Goal: Information Seeking & Learning: Learn about a topic

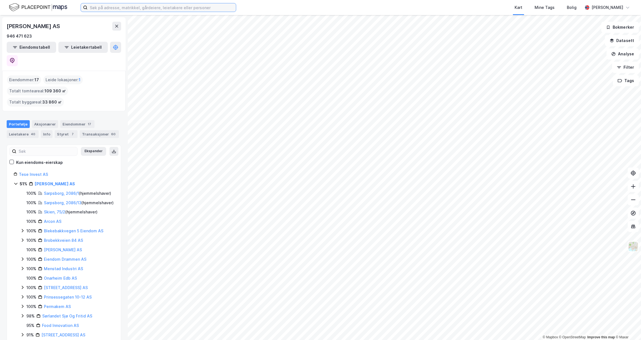
click at [155, 7] on input at bounding box center [162, 7] width 148 height 8
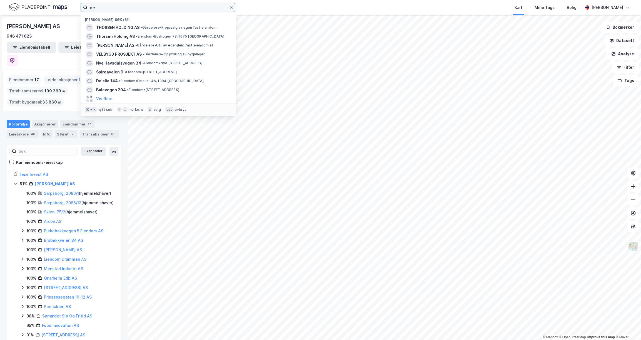
type input "d"
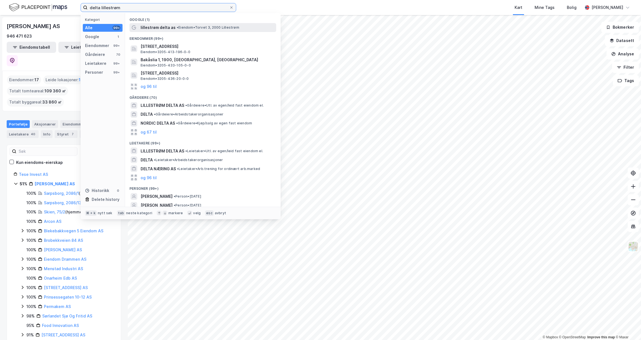
type input "delta lillestrøm"
click at [173, 25] on span "lillestrøm delta as" at bounding box center [158, 27] width 35 height 7
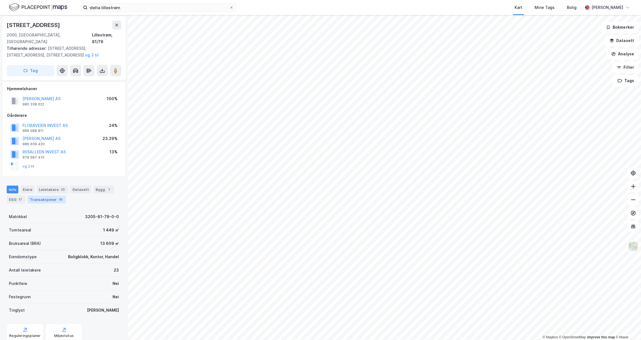
scroll to position [3, 0]
click at [26, 183] on div "Eiere" at bounding box center [28, 187] width 14 height 8
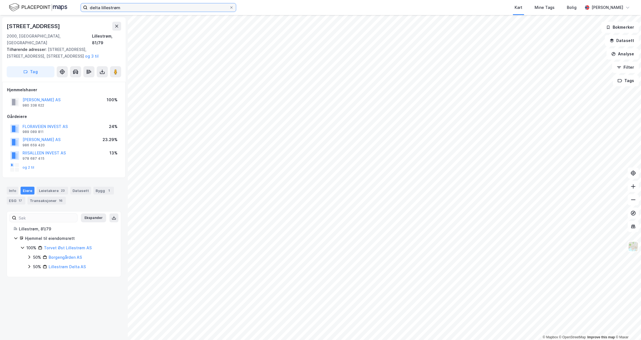
click at [205, 4] on input "delta lillestrøm" at bounding box center [159, 7] width 142 height 8
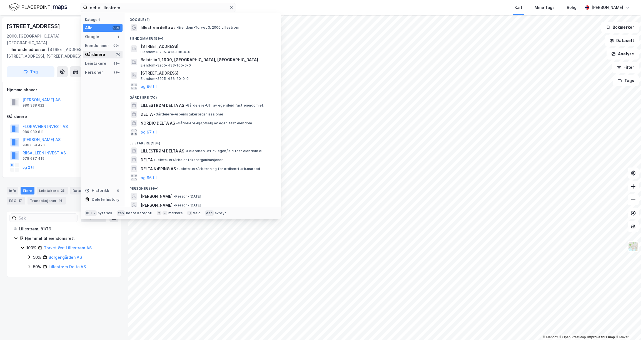
click at [100, 56] on div "Gårdeiere" at bounding box center [95, 54] width 20 height 7
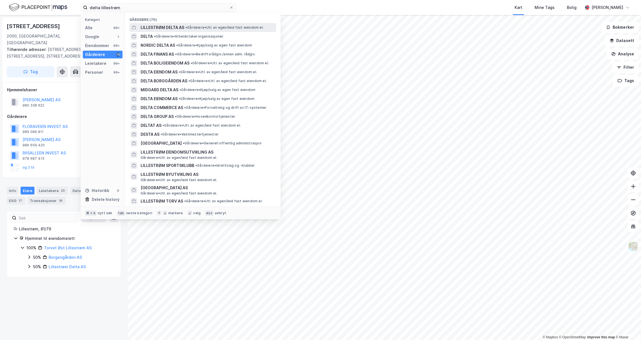
click at [157, 30] on span "LILLESTRØM DELTA AS" at bounding box center [163, 27] width 44 height 7
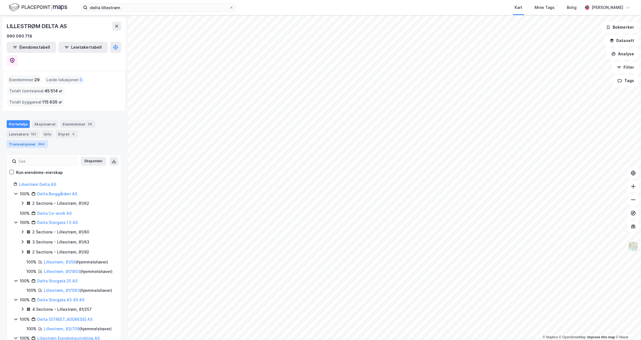
click at [48, 140] on div "Transaksjoner 364" at bounding box center [27, 144] width 41 height 8
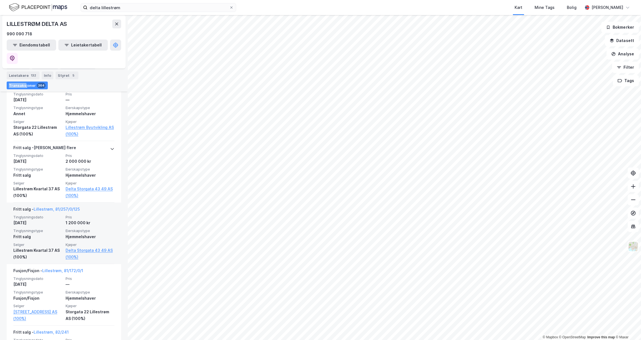
scroll to position [303, 0]
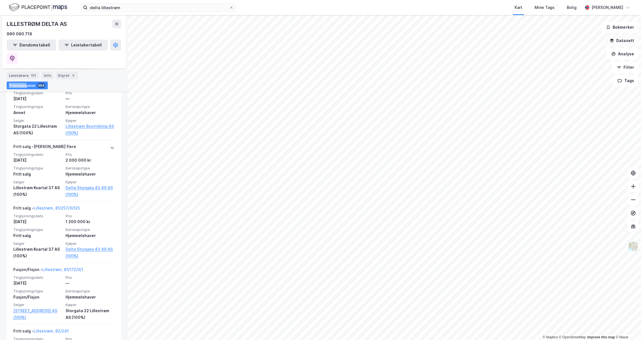
click at [627, 41] on button "Datasett" at bounding box center [622, 40] width 34 height 11
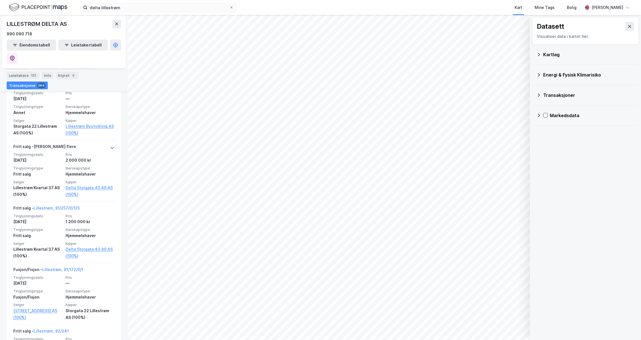
click at [550, 55] on div "Kartlag" at bounding box center [588, 54] width 91 height 7
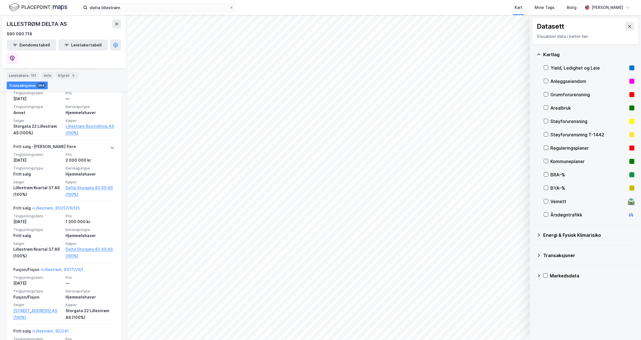
click at [581, 66] on div "Yield, Ledighet og Leie" at bounding box center [589, 67] width 77 height 7
click at [502, 326] on button "Vis" at bounding box center [501, 325] width 46 height 9
click at [479, 315] on div "Yield, Ledighet og Leie" at bounding box center [477, 315] width 34 height 4
click at [501, 315] on icon at bounding box center [499, 313] width 4 height 4
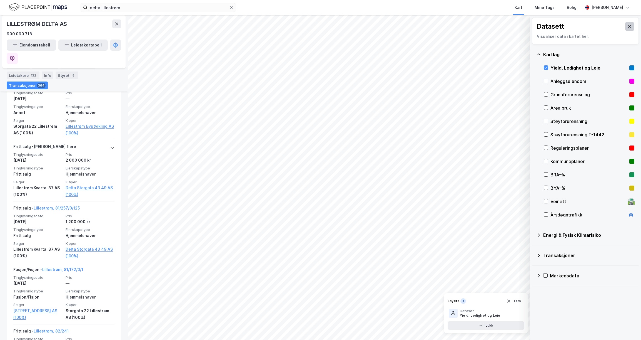
click at [625, 27] on button at bounding box center [629, 26] width 9 height 9
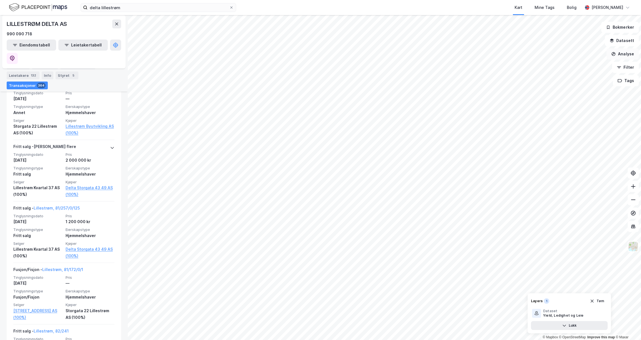
click at [624, 55] on button "Analyse" at bounding box center [623, 53] width 32 height 11
click at [627, 42] on button "Datasett" at bounding box center [622, 40] width 34 height 11
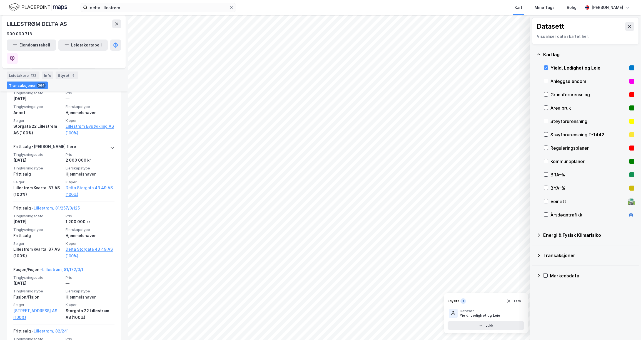
click at [568, 68] on div "Yield, Ledighet og Leie" at bounding box center [589, 67] width 77 height 7
click at [554, 259] on div "Transaksjoner" at bounding box center [586, 255] width 98 height 13
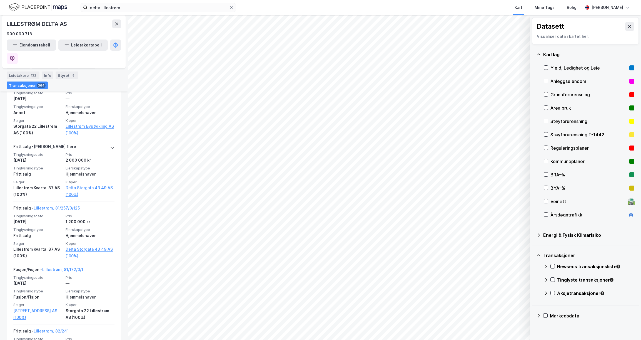
click at [565, 237] on div "Energi & Fysisk Klimarisiko" at bounding box center [588, 235] width 91 height 7
click at [558, 259] on div "Transaksjoner" at bounding box center [586, 255] width 98 height 13
click at [541, 274] on icon at bounding box center [539, 275] width 4 height 4
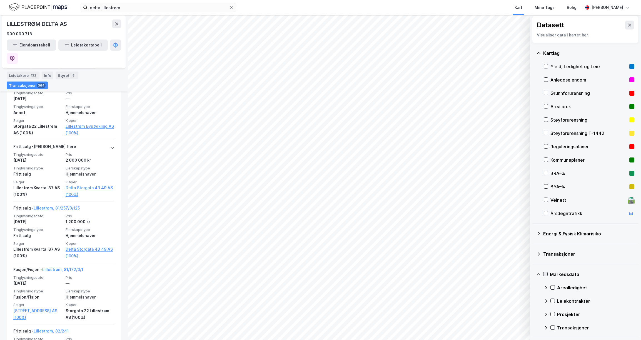
click at [548, 274] on div "Markedsdata" at bounding box center [586, 273] width 98 height 13
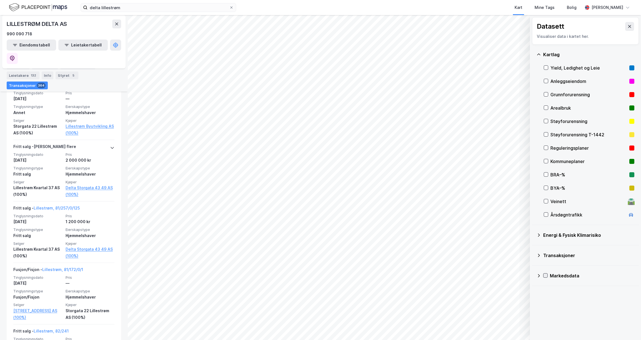
click at [547, 275] on div at bounding box center [545, 275] width 4 height 4
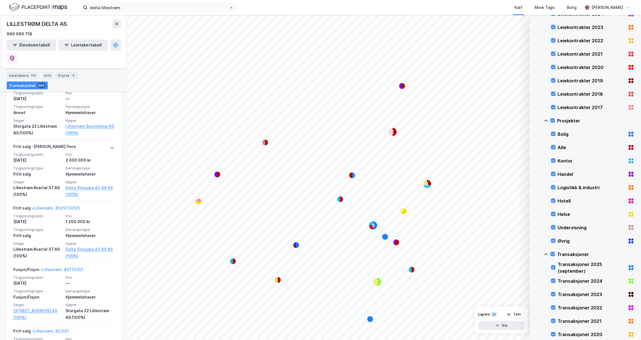
scroll to position [93, 0]
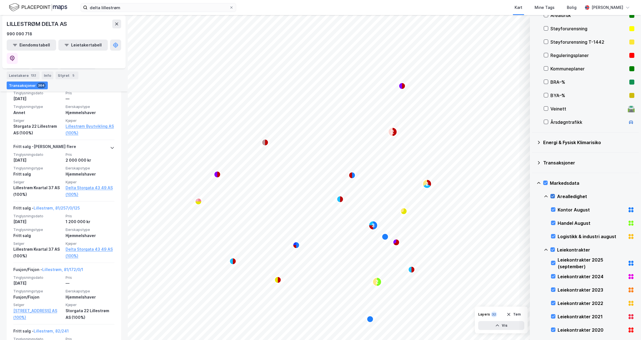
click at [553, 195] on icon at bounding box center [553, 196] width 4 height 4
click at [554, 249] on icon at bounding box center [553, 249] width 4 height 4
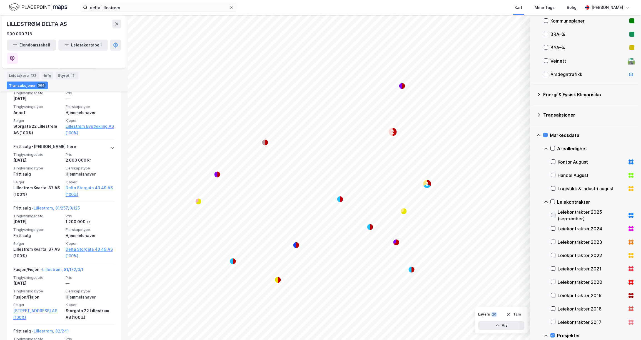
click at [554, 215] on icon at bounding box center [554, 215] width 4 height 4
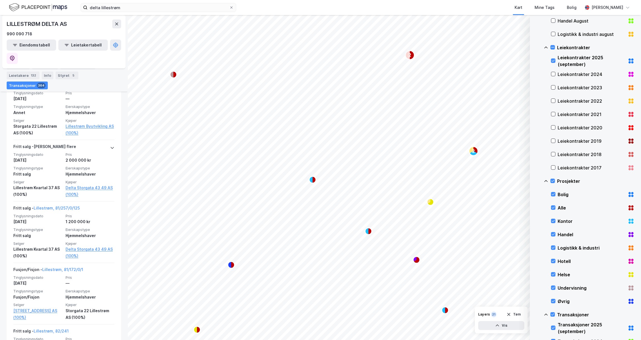
scroll to position [296, 0]
click at [553, 179] on icon at bounding box center [553, 180] width 4 height 4
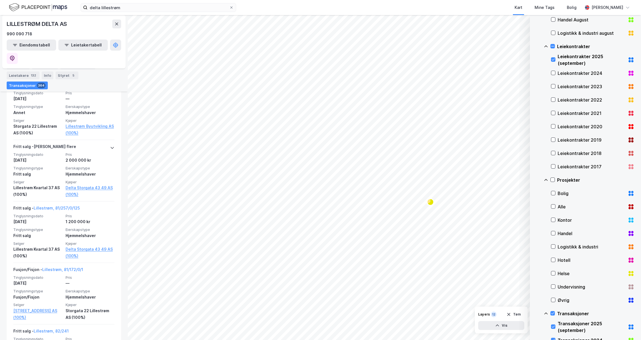
scroll to position [428, 0]
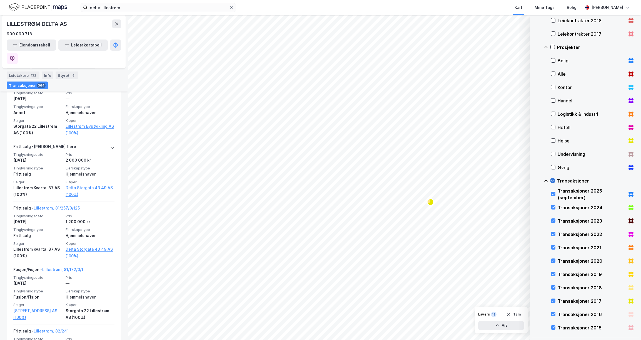
click at [553, 181] on icon at bounding box center [553, 180] width 4 height 4
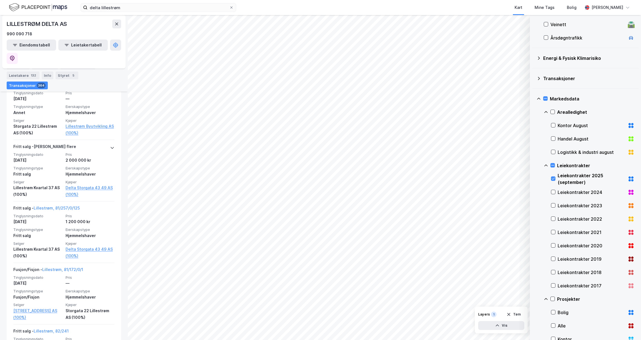
scroll to position [187, 0]
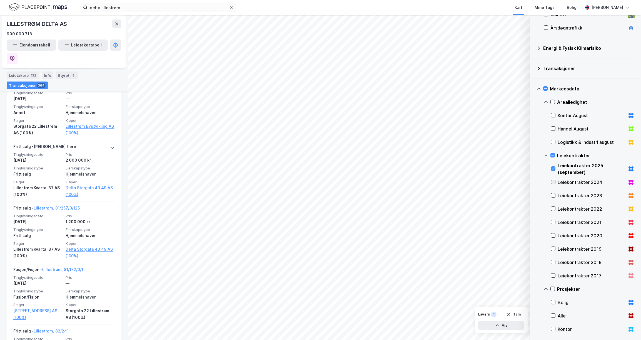
click at [555, 182] on icon at bounding box center [554, 182] width 4 height 4
click at [556, 198] on div "Leiekontrakter 2023" at bounding box center [592, 195] width 83 height 13
click at [556, 209] on div "Leiekontrakter 2022" at bounding box center [592, 208] width 83 height 13
click at [557, 221] on div "Leiekontrakter 2021" at bounding box center [592, 221] width 83 height 13
click at [555, 235] on icon at bounding box center [554, 235] width 4 height 4
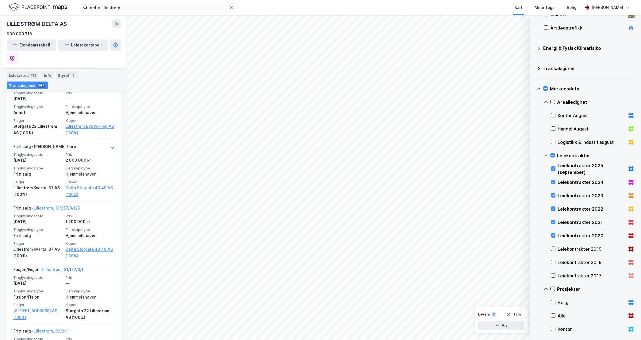
click at [558, 249] on div "Leiekontrakter 2019" at bounding box center [592, 248] width 68 height 7
click at [559, 261] on div "Leiekontrakter 2018" at bounding box center [592, 262] width 68 height 7
click at [559, 251] on div "Leiekontrakter 2019" at bounding box center [592, 248] width 68 height 7
click at [560, 262] on div "Leiekontrakter 2018" at bounding box center [592, 262] width 68 height 7
click at [560, 229] on div "Leiekontrakter 2020" at bounding box center [592, 235] width 83 height 13
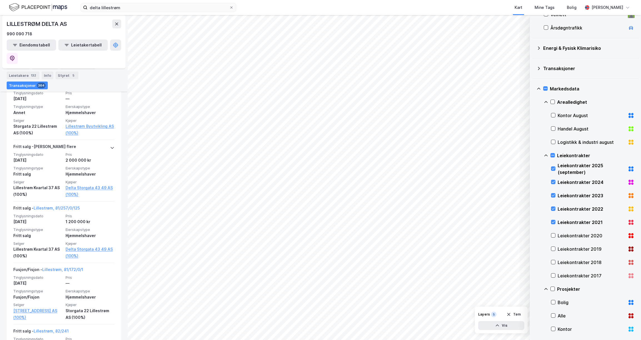
click at [562, 219] on div "Leiekontrakter 2021" at bounding box center [592, 222] width 68 height 7
click at [562, 208] on div "Leiekontrakter 2022" at bounding box center [592, 208] width 68 height 7
click at [564, 194] on div "Leiekontrakter 2023" at bounding box center [592, 195] width 68 height 7
click at [568, 179] on div "Leiekontrakter 2024" at bounding box center [592, 182] width 68 height 7
click at [568, 164] on div "Leiekontrakter 2025 (september)" at bounding box center [592, 168] width 68 height 13
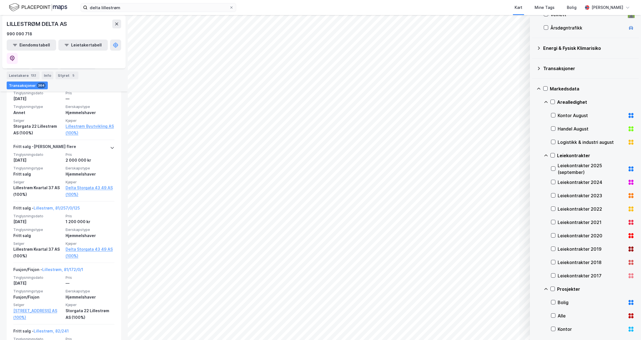
click at [571, 116] on div "Kontor August" at bounding box center [592, 115] width 68 height 7
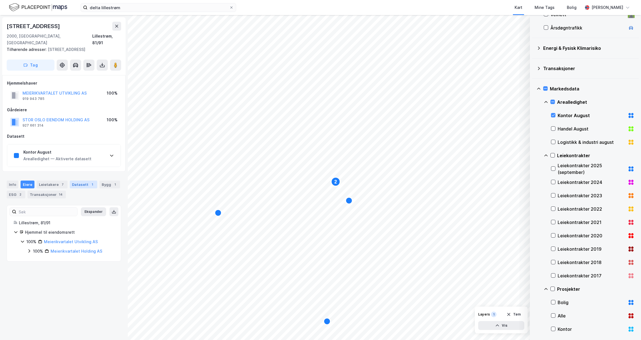
click at [77, 180] on div "Datasett 1" at bounding box center [84, 184] width 28 height 8
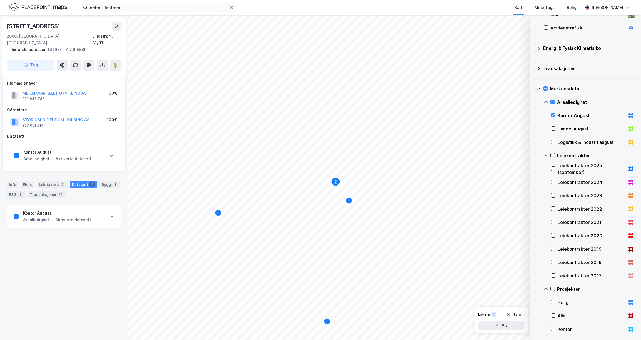
click at [77, 210] on div "Kontor August" at bounding box center [57, 213] width 68 height 7
click at [350, 203] on icon "Map marker" at bounding box center [349, 200] width 7 height 7
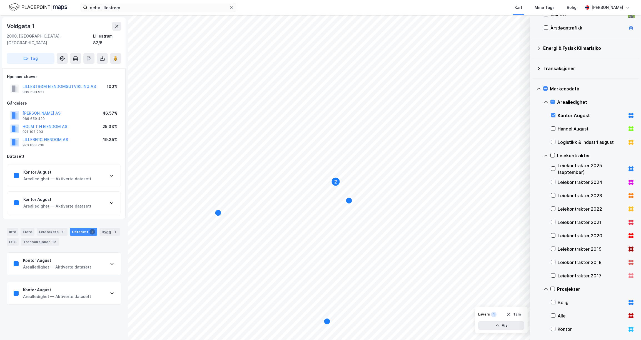
click at [71, 264] on div "Arealledighet — Aktiverte datasett" at bounding box center [57, 267] width 68 height 7
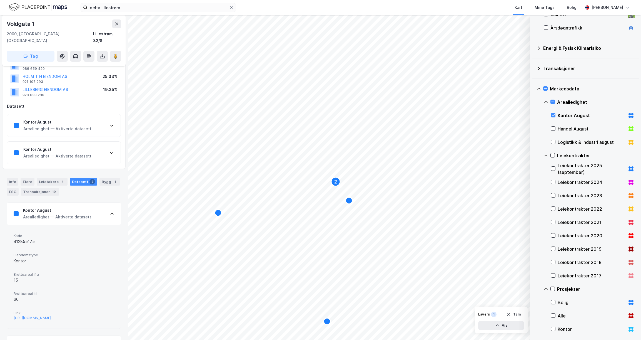
scroll to position [66, 0]
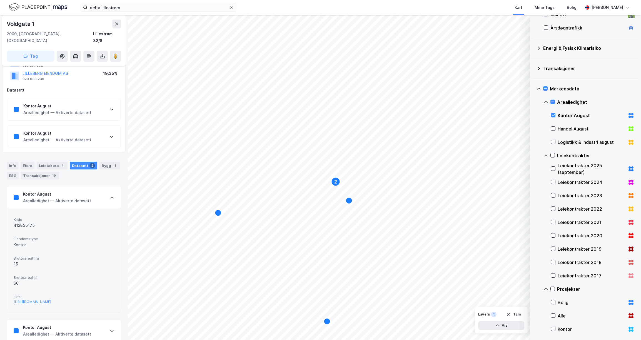
click at [88, 319] on div "Kontor August Arealledighet — Aktiverte datasett" at bounding box center [64, 330] width 114 height 22
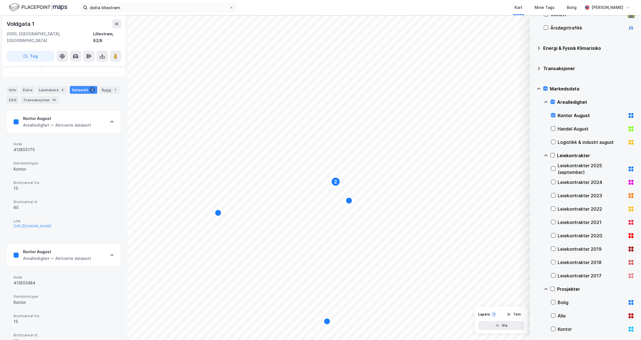
scroll to position [173, 0]
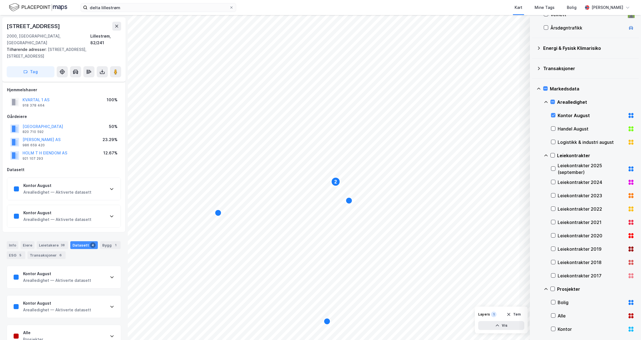
scroll to position [24, 0]
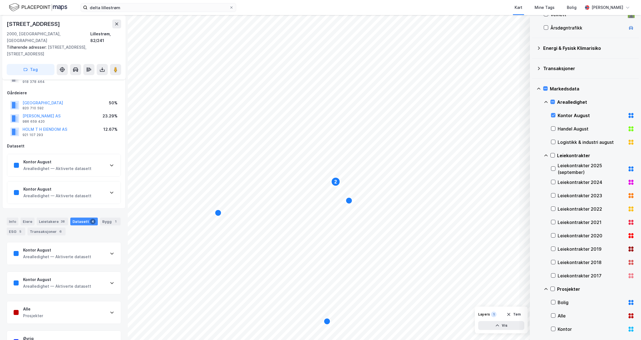
click at [219, 213] on icon "Map marker" at bounding box center [218, 212] width 7 height 7
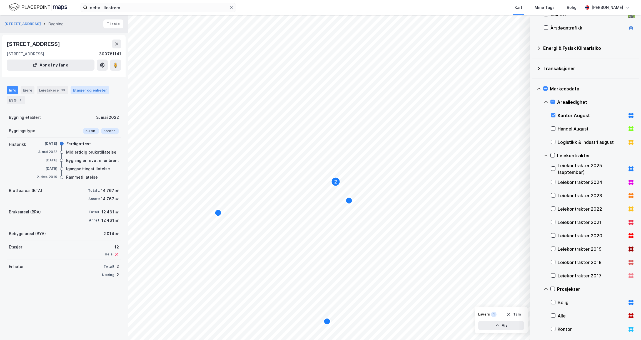
click at [90, 89] on div "Etasjer og enheter" at bounding box center [90, 90] width 34 height 5
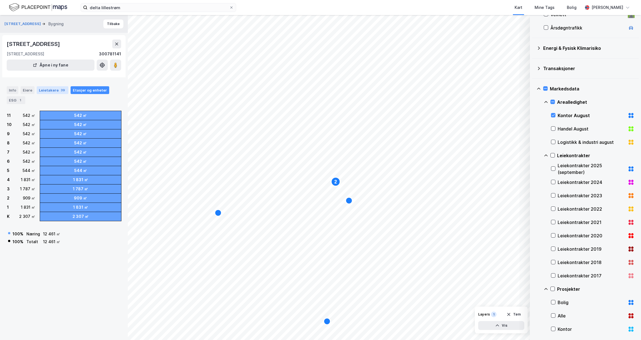
click at [45, 88] on div "Leietakere 39" at bounding box center [53, 90] width 32 height 8
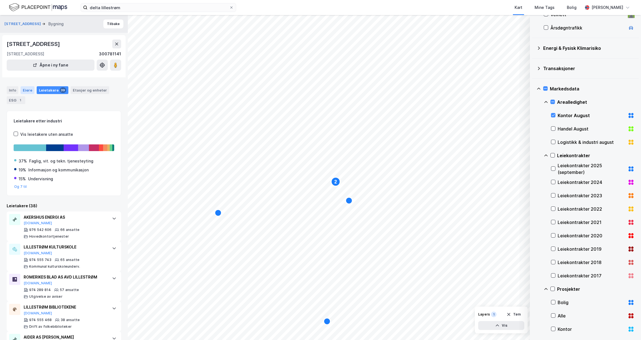
click at [28, 89] on div "Eiere" at bounding box center [28, 90] width 14 height 8
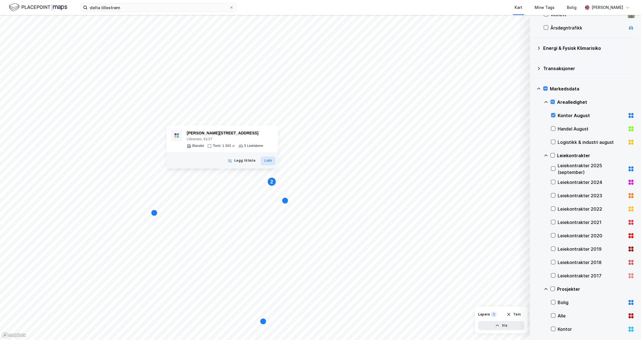
click at [267, 160] on button "Lukk" at bounding box center [268, 160] width 15 height 9
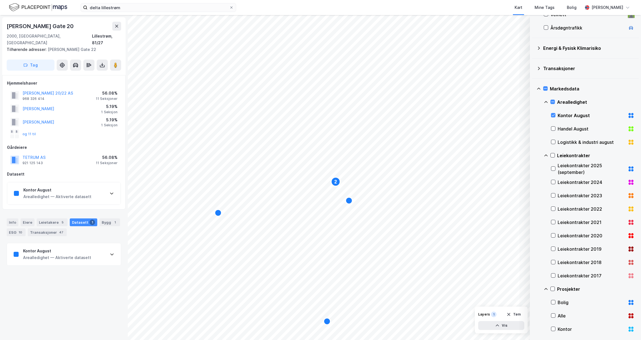
click at [71, 254] on div "Arealledighet — Aktiverte datasett" at bounding box center [57, 257] width 68 height 7
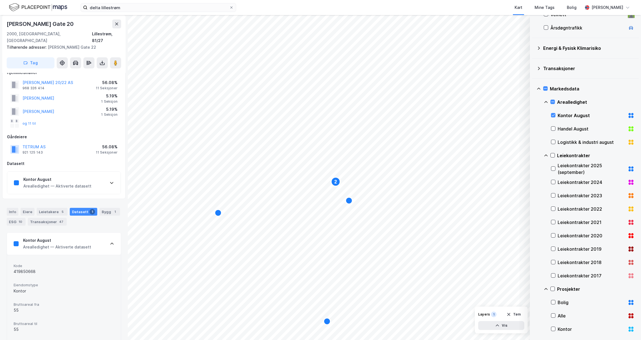
scroll to position [28, 0]
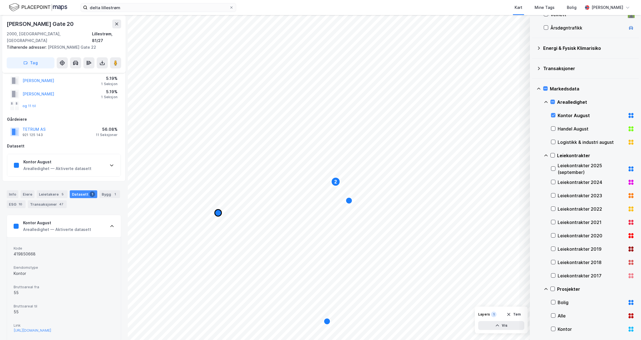
click at [219, 213] on icon "Map marker" at bounding box center [218, 212] width 7 height 7
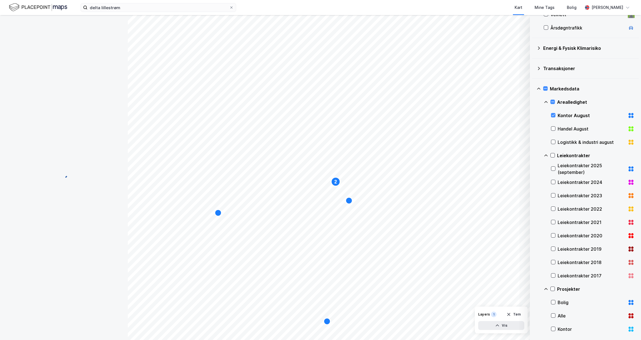
scroll to position [24, 0]
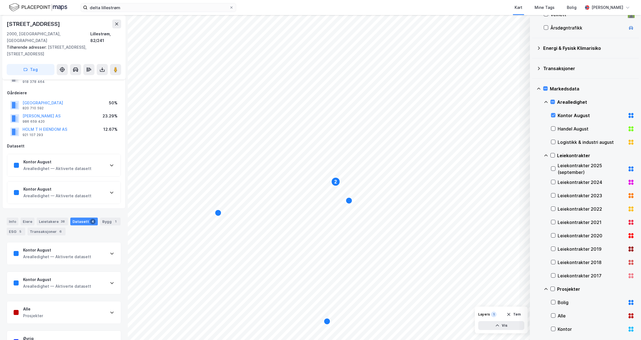
click at [82, 247] on div "Kontor August" at bounding box center [57, 250] width 68 height 7
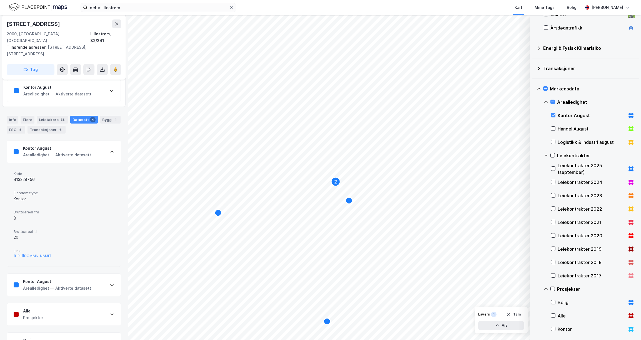
click at [84, 285] on div "Arealledighet — Aktiverte datasett" at bounding box center [57, 288] width 68 height 7
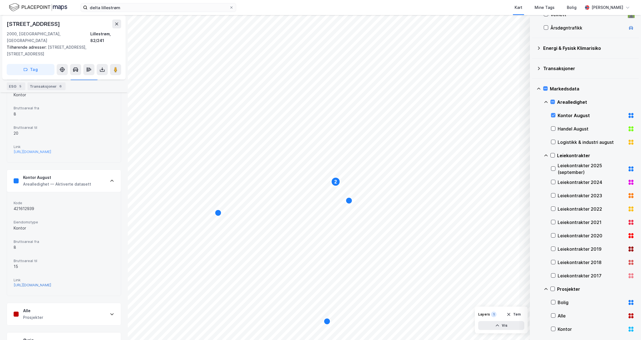
scroll to position [237, 0]
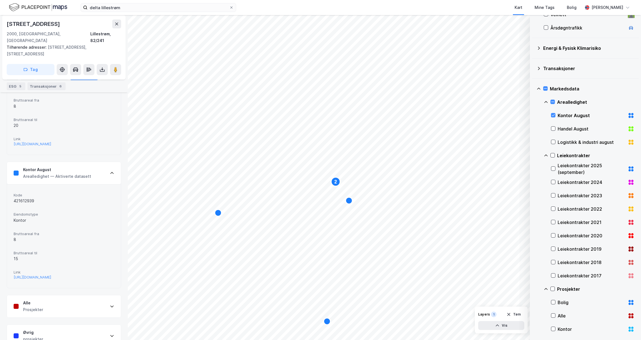
click at [79, 295] on div "Alle Prosjekter" at bounding box center [64, 306] width 114 height 22
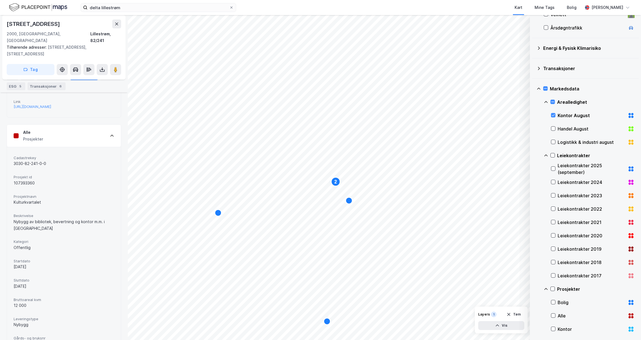
scroll to position [442, 0]
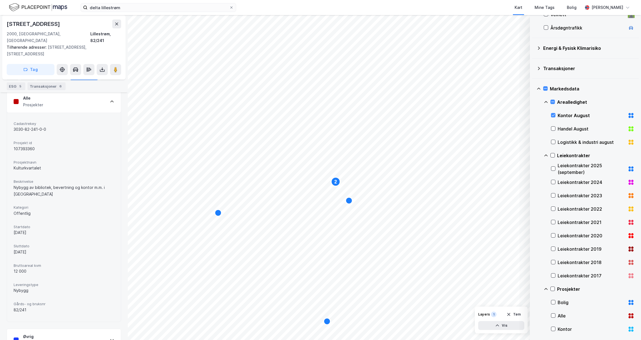
click at [81, 329] on div "Øvrig prosjekter" at bounding box center [64, 340] width 114 height 22
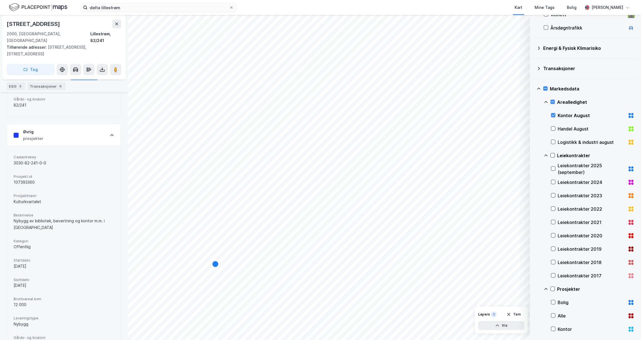
scroll to position [0, 0]
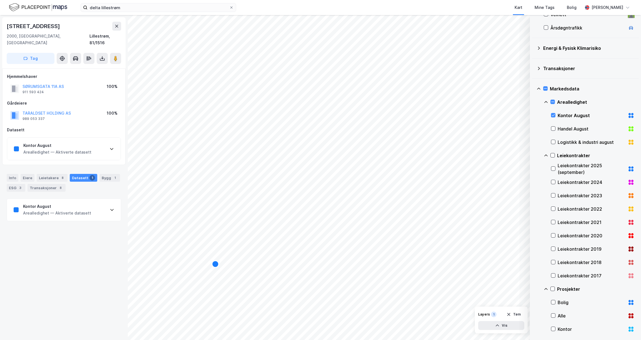
click at [81, 203] on div "Kontor August" at bounding box center [57, 206] width 68 height 7
click at [51, 311] on div "[URL][DOMAIN_NAME]" at bounding box center [33, 313] width 38 height 5
click at [385, 278] on icon "Map marker" at bounding box center [383, 278] width 7 height 7
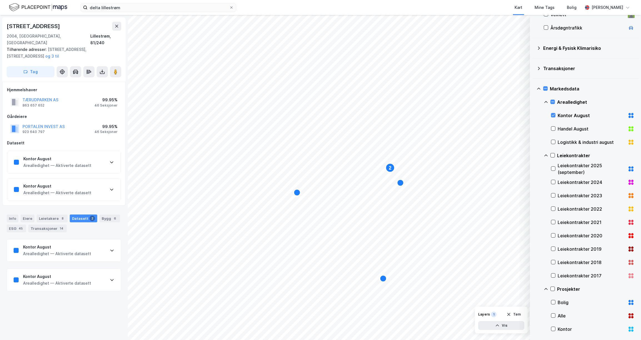
click at [95, 153] on div "Kontor August Arealledighet — Aktiverte datasett" at bounding box center [63, 162] width 113 height 22
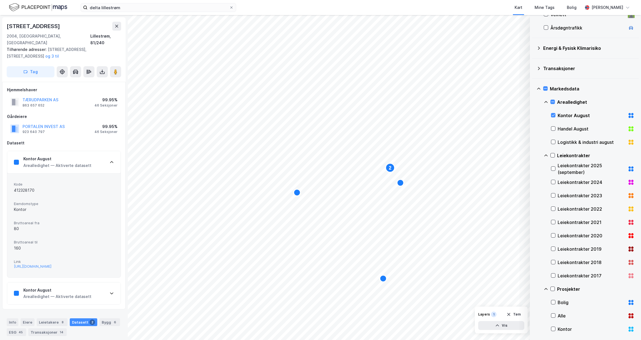
click at [104, 157] on div "Kontor August Arealledighet — Aktiverte datasett" at bounding box center [63, 162] width 113 height 22
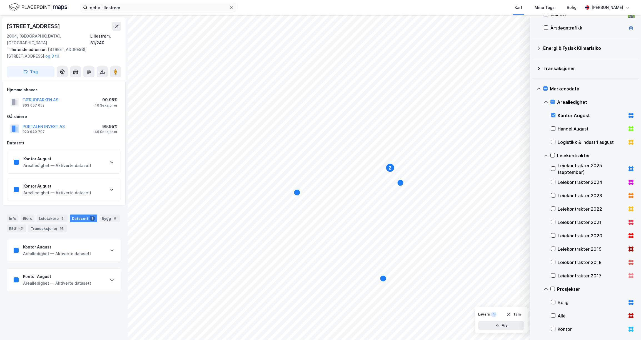
click at [90, 189] on div "Kontor August Arealledighet — Aktiverte datasett" at bounding box center [63, 189] width 113 height 22
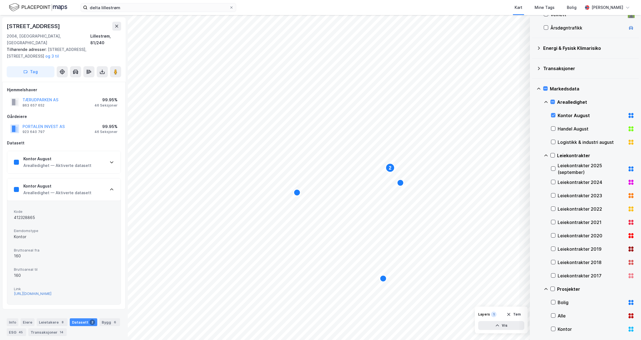
click at [51, 291] on div "[URL][DOMAIN_NAME]" at bounding box center [33, 293] width 38 height 5
click at [118, 26] on icon at bounding box center [117, 26] width 4 height 4
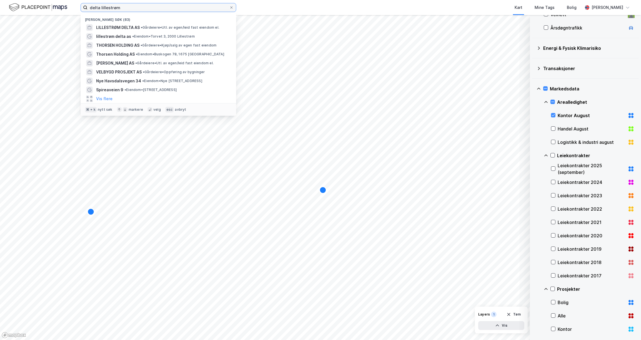
click at [229, 6] on input "delta lillestrøm" at bounding box center [159, 7] width 142 height 8
click at [185, 8] on input "delta lillestrøm" at bounding box center [159, 7] width 142 height 8
click at [233, 8] on span at bounding box center [231, 7] width 4 height 4
click at [229, 8] on input "delta lillestrøm" at bounding box center [159, 7] width 142 height 8
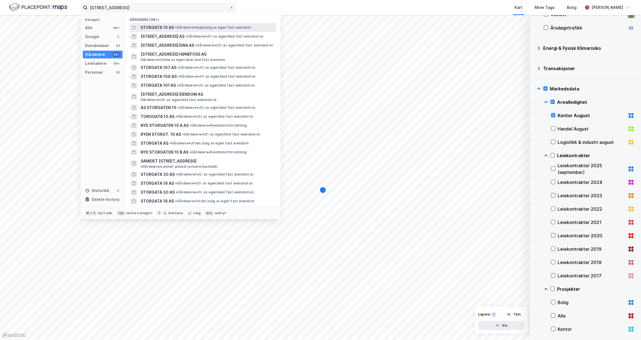
click at [147, 26] on span "STORGATA 10 AS" at bounding box center [157, 27] width 33 height 7
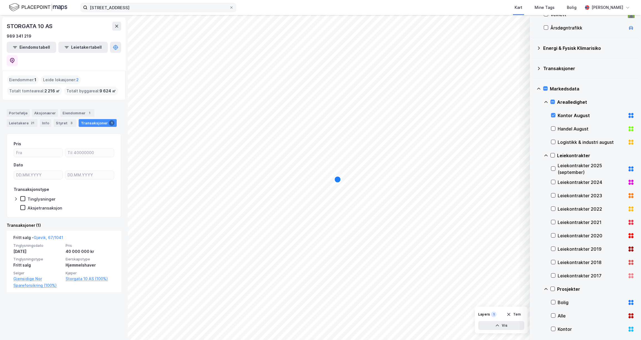
click at [175, 11] on label "[STREET_ADDRESS]" at bounding box center [159, 7] width 156 height 9
click at [175, 11] on input "[STREET_ADDRESS]" at bounding box center [159, 7] width 142 height 8
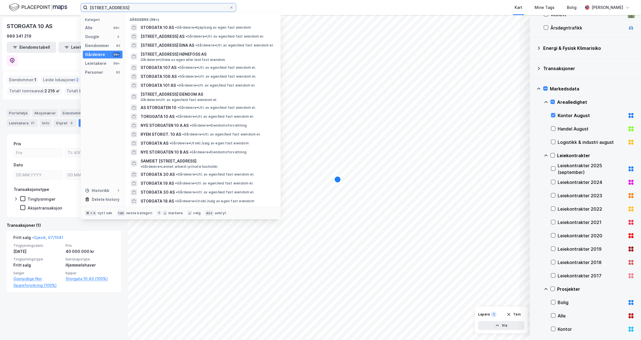
click at [176, 9] on input "[STREET_ADDRESS]" at bounding box center [159, 7] width 142 height 8
type input "[STREET_ADDRESS]"
click at [110, 44] on div "Eiendommer 62" at bounding box center [103, 46] width 40 height 8
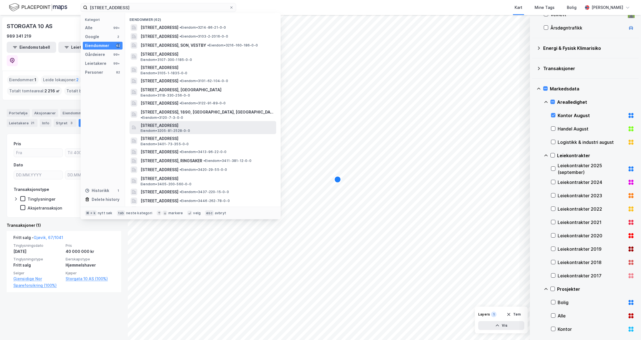
click at [208, 122] on span "[STREET_ADDRESS]" at bounding box center [207, 125] width 133 height 7
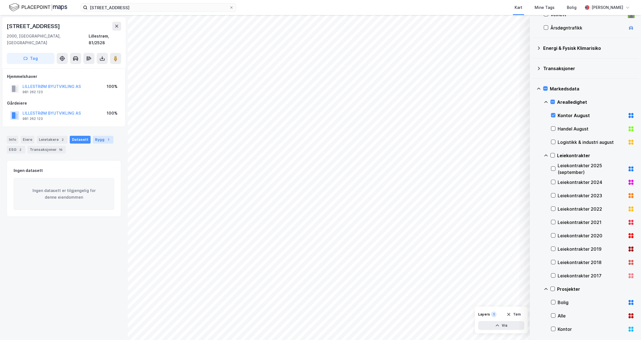
click at [93, 136] on div "Bygg 1" at bounding box center [103, 140] width 21 height 8
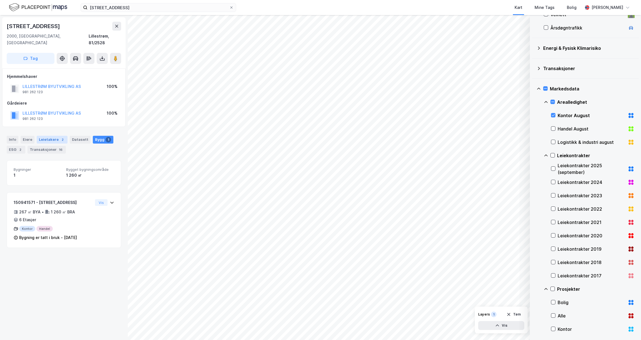
click at [53, 136] on div "Leietakere 2" at bounding box center [52, 140] width 31 height 8
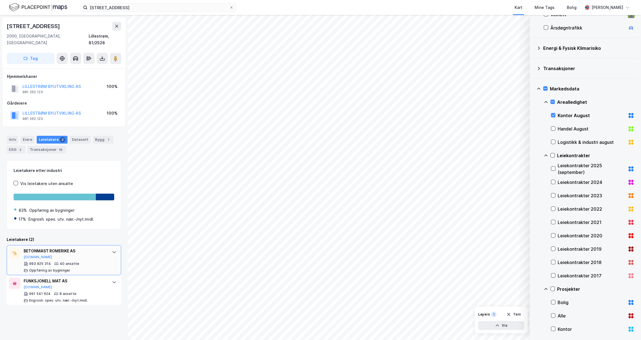
click at [78, 248] on div "BETONMAST ROMERIKE AS [DOMAIN_NAME]" at bounding box center [65, 253] width 83 height 12
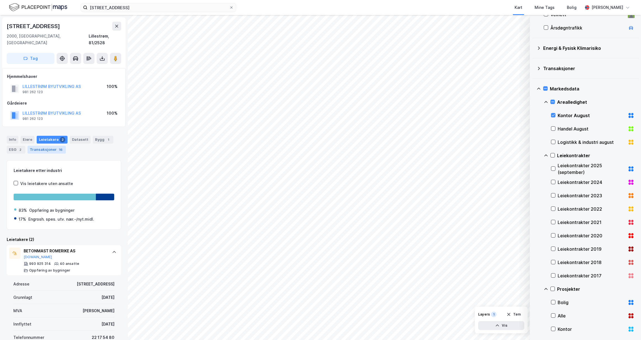
click at [43, 146] on div "Transaksjoner 16" at bounding box center [47, 150] width 38 height 8
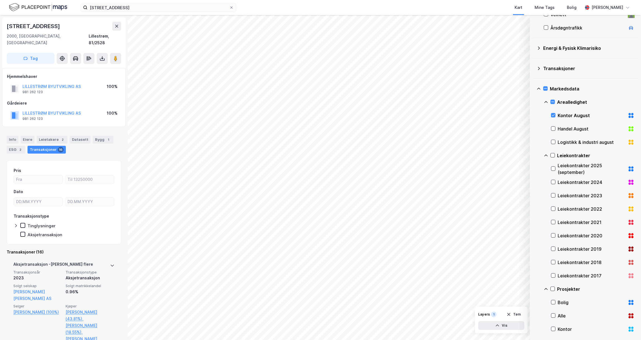
scroll to position [105, 0]
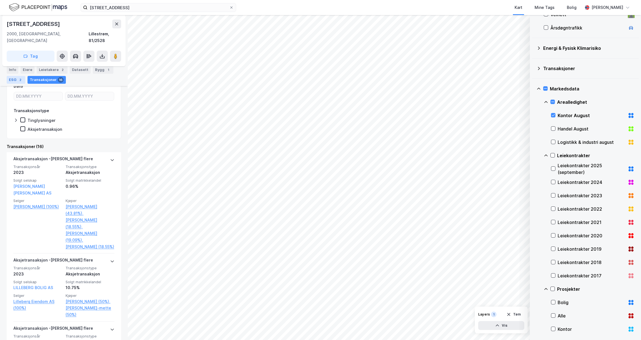
click at [19, 82] on div "2" at bounding box center [21, 80] width 6 height 6
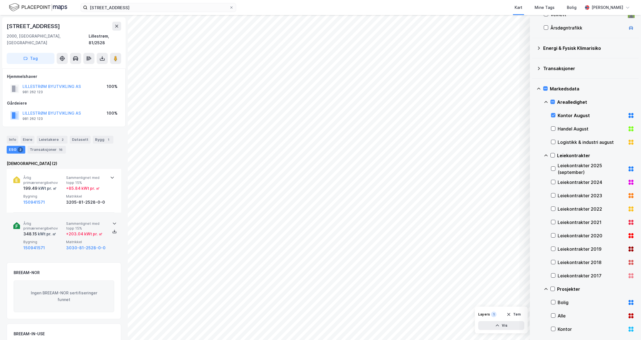
scroll to position [7, 0]
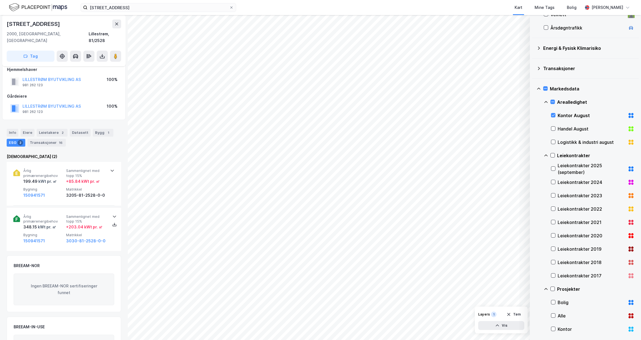
click at [93, 129] on div "Bygg 1" at bounding box center [103, 133] width 21 height 8
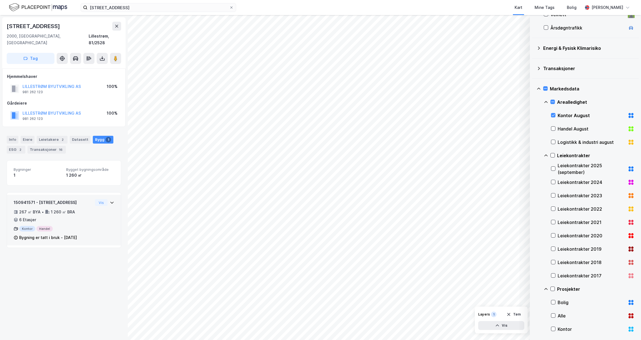
click at [78, 208] on div "267 ㎡ BYA • 1 260 ㎡ BRA • 6 Etasjer" at bounding box center [53, 215] width 79 height 14
click at [69, 199] on div "150941571 - [STREET_ADDRESS]" at bounding box center [53, 202] width 79 height 7
click at [53, 136] on div "Leietakere 2" at bounding box center [52, 140] width 31 height 8
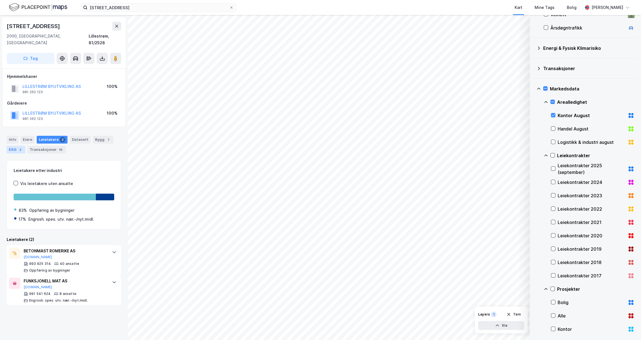
click at [18, 147] on div "2" at bounding box center [21, 150] width 6 height 6
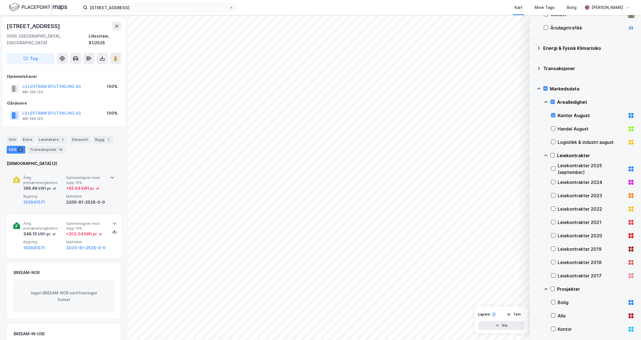
click at [51, 185] on div "kWt pr. ㎡" at bounding box center [47, 188] width 19 height 7
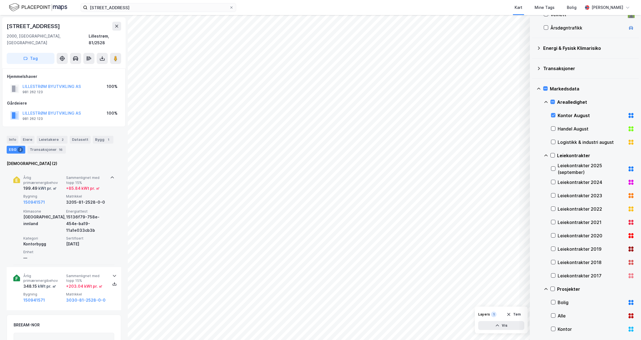
click at [51, 185] on div "kWt pr. ㎡" at bounding box center [47, 188] width 19 height 7
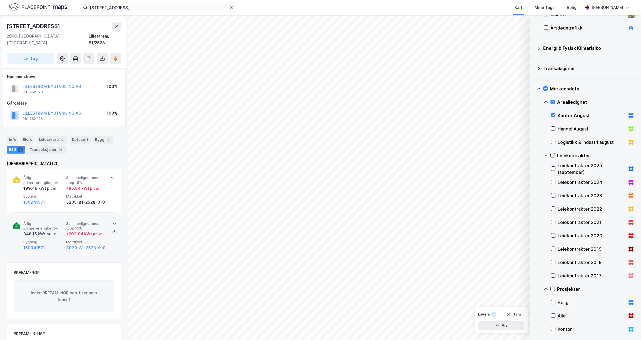
click at [74, 221] on span "Sammenlignet med topp 15%" at bounding box center [86, 226] width 41 height 10
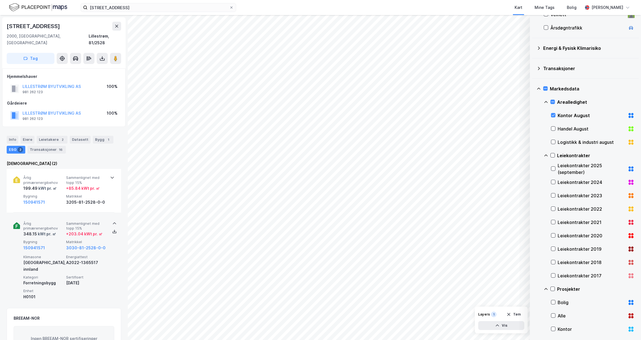
click at [74, 221] on span "Sammenlignet med topp 15%" at bounding box center [86, 226] width 41 height 10
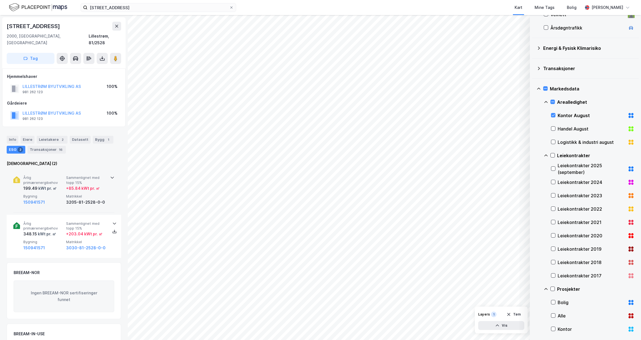
click at [76, 185] on div "+ 85.84 kWt pr. ㎡" at bounding box center [83, 188] width 34 height 7
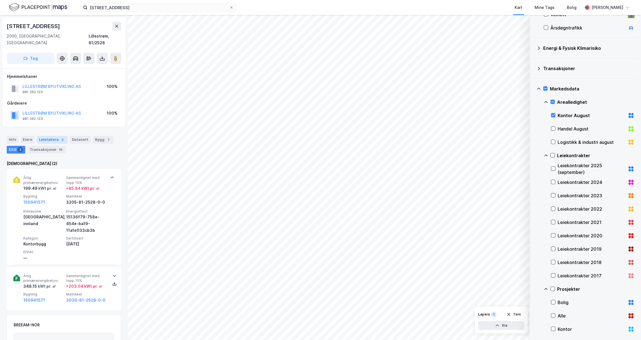
click at [56, 136] on div "Leietakere 2" at bounding box center [52, 140] width 31 height 8
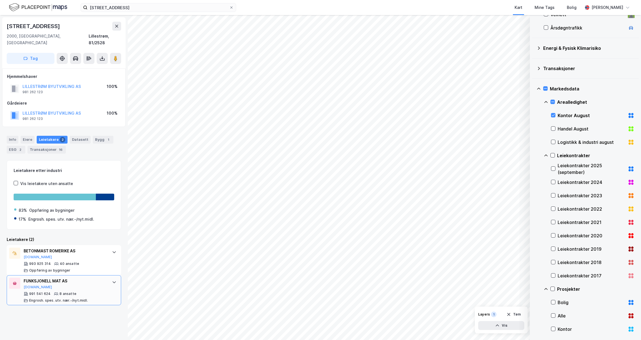
click at [110, 277] on div "FUNKSJONELL MAT AS [DOMAIN_NAME] 991 541 624 8 ansatte [PERSON_NAME]. spes. utv…" at bounding box center [64, 290] width 115 height 30
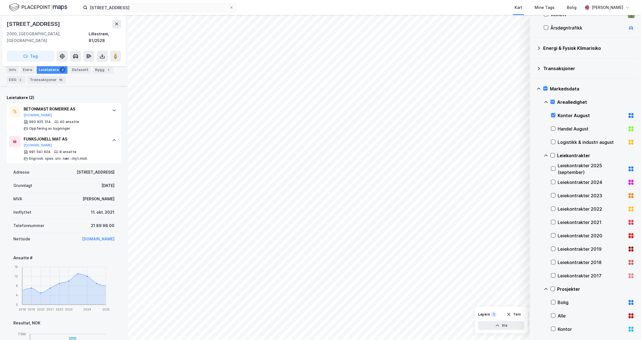
scroll to position [97, 0]
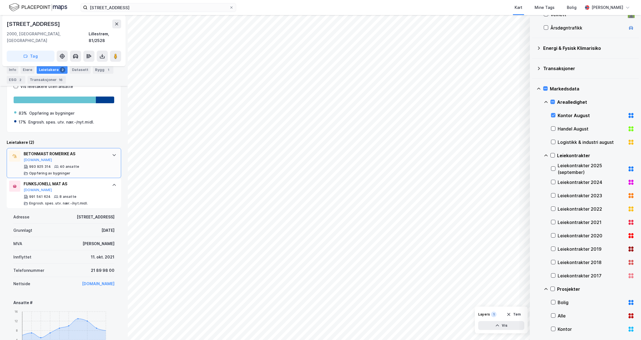
click at [110, 150] on div at bounding box center [114, 154] width 9 height 9
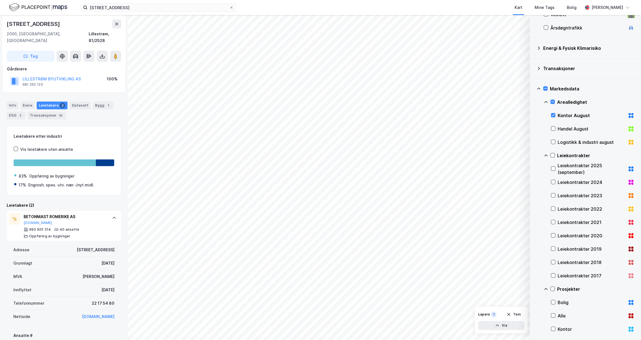
scroll to position [0, 0]
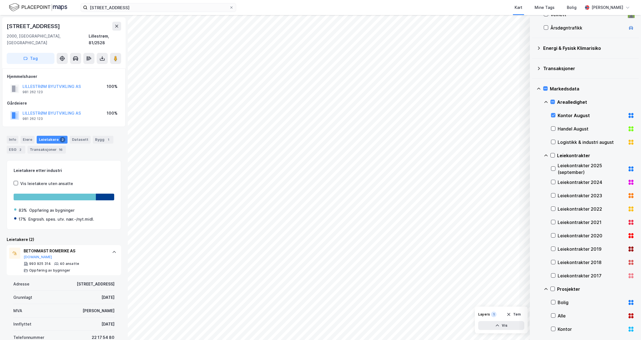
click at [41, 180] on div "Vis leietakere uten ansatte" at bounding box center [46, 183] width 53 height 7
click at [74, 136] on div "Datasett" at bounding box center [80, 140] width 21 height 8
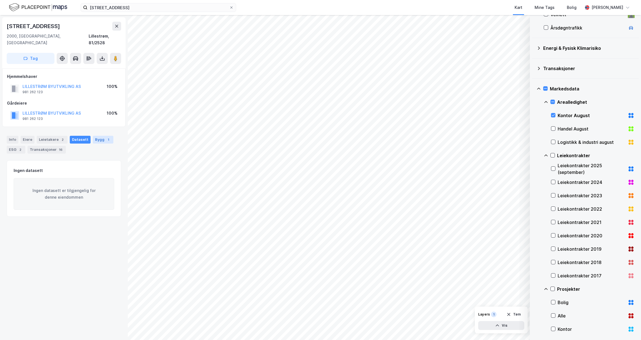
click at [96, 136] on div "Bygg 1" at bounding box center [103, 140] width 21 height 8
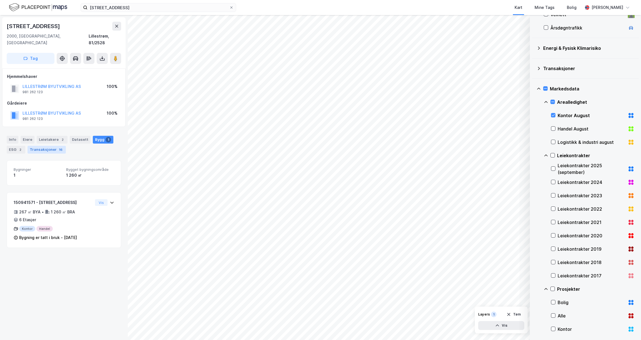
click at [58, 147] on div "16" at bounding box center [61, 150] width 6 height 6
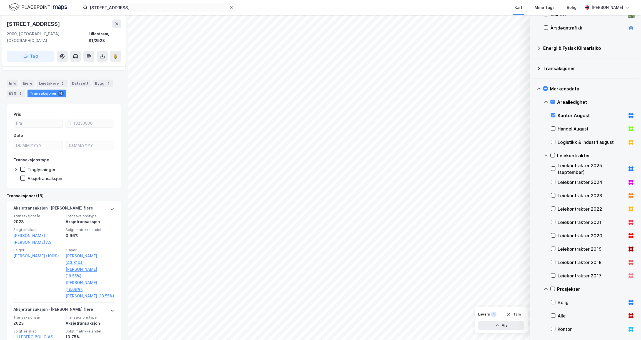
scroll to position [96, 0]
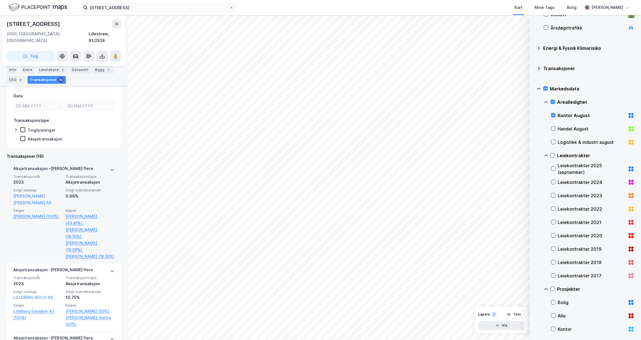
click at [93, 179] on div "Aksjetransaksjon" at bounding box center [90, 182] width 49 height 7
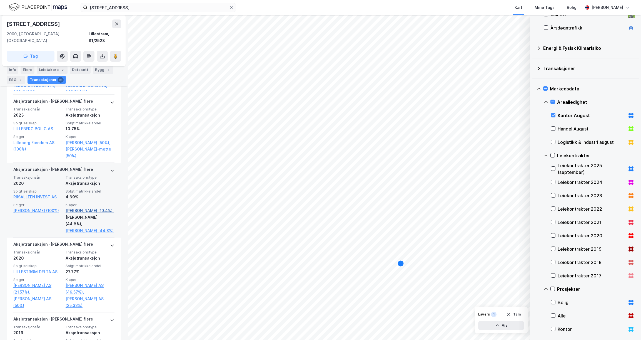
scroll to position [380, 0]
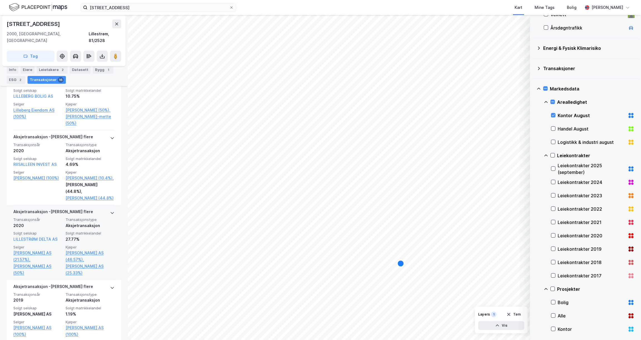
click at [106, 217] on div "Aksjetransaksjon - Gjelder flere" at bounding box center [63, 212] width 101 height 9
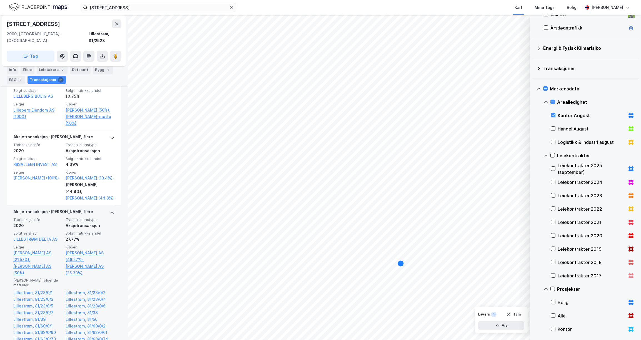
scroll to position [417, 0]
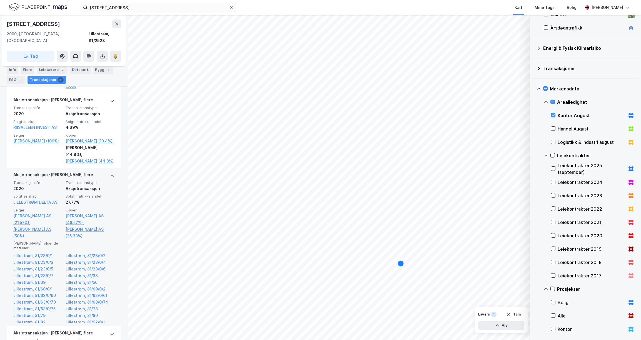
click at [104, 180] on div "Aksjetransaksjon - Gjelder flere" at bounding box center [63, 175] width 101 height 9
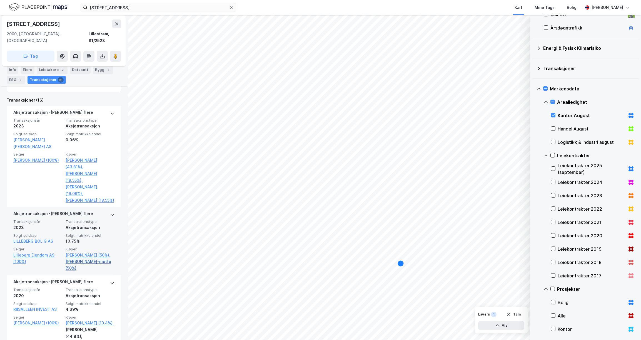
scroll to position [200, 0]
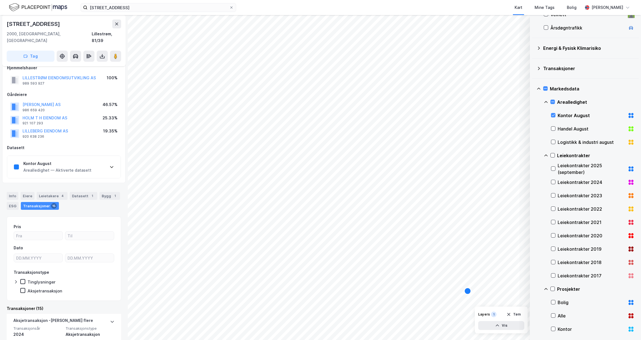
scroll to position [10, 0]
click at [80, 191] on div "Datasett 1" at bounding box center [84, 195] width 28 height 8
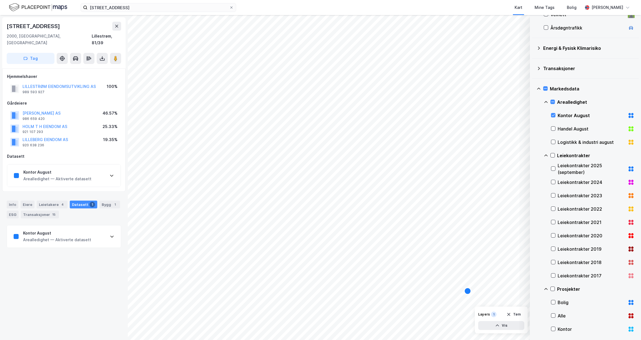
click at [64, 236] on div "Arealledighet — Aktiverte datasett" at bounding box center [57, 239] width 68 height 7
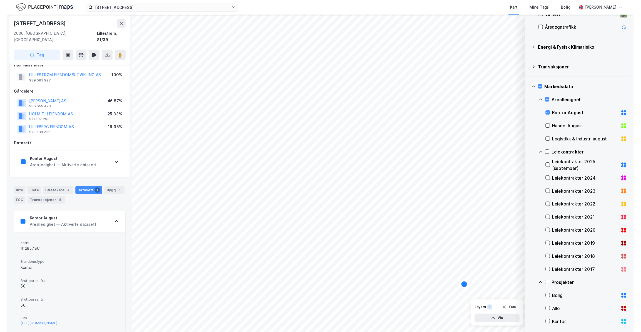
scroll to position [11, 0]
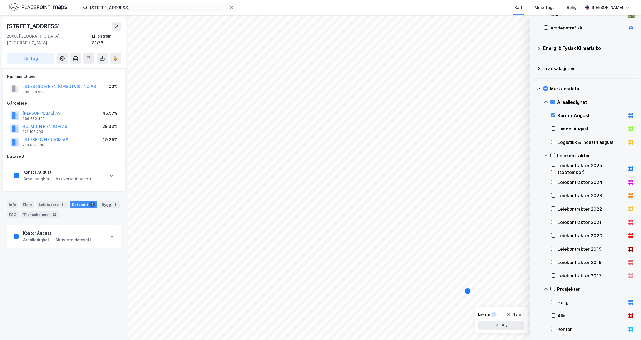
click at [104, 231] on div "Kontor August Arealledighet — Aktiverte datasett" at bounding box center [64, 236] width 114 height 22
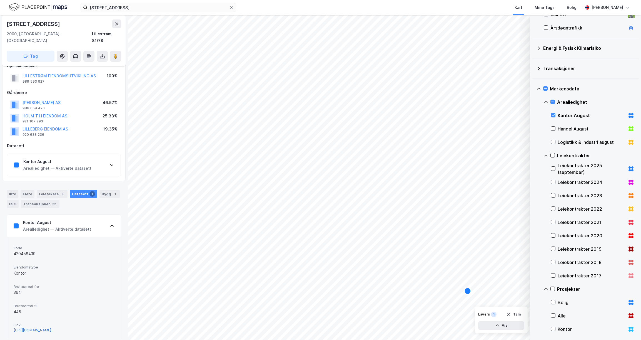
click at [51, 327] on div "[URL][DOMAIN_NAME]" at bounding box center [33, 329] width 38 height 5
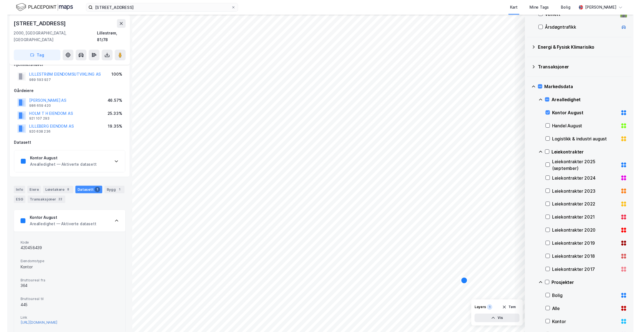
scroll to position [8, 0]
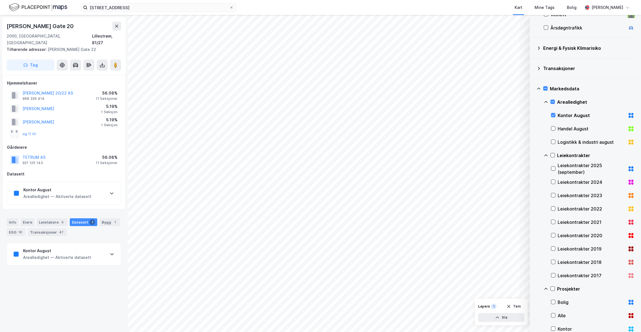
click at [82, 243] on div "Kontor August Arealledighet — Aktiverte datasett" at bounding box center [64, 254] width 114 height 22
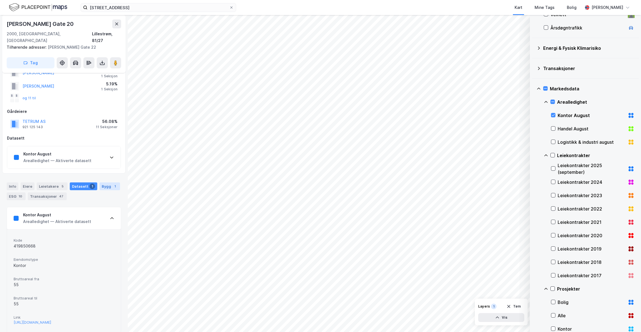
click at [110, 216] on icon at bounding box center [112, 218] width 4 height 4
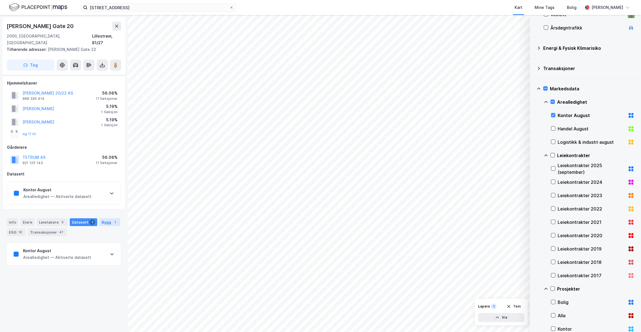
scroll to position [0, 0]
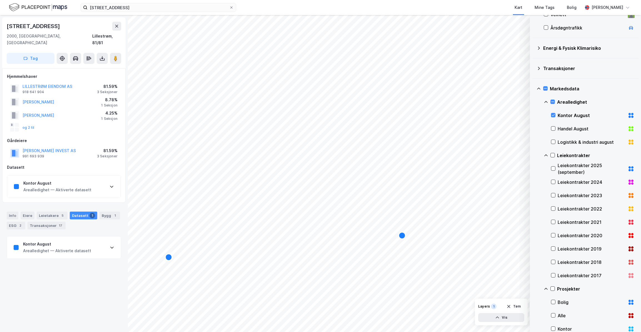
click at [94, 242] on div "Kontor August Arealledighet — Aktiverte datasett" at bounding box center [64, 247] width 114 height 22
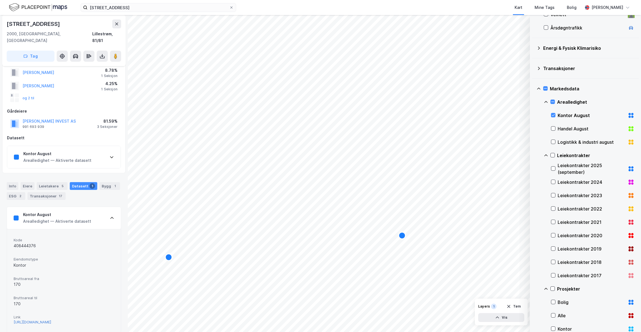
click at [51, 320] on div "[URL][DOMAIN_NAME]" at bounding box center [33, 322] width 38 height 5
click at [554, 101] on icon at bounding box center [553, 102] width 4 height 4
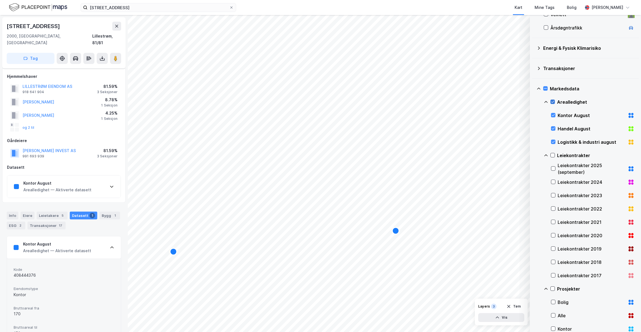
click at [553, 101] on icon at bounding box center [553, 102] width 4 height 4
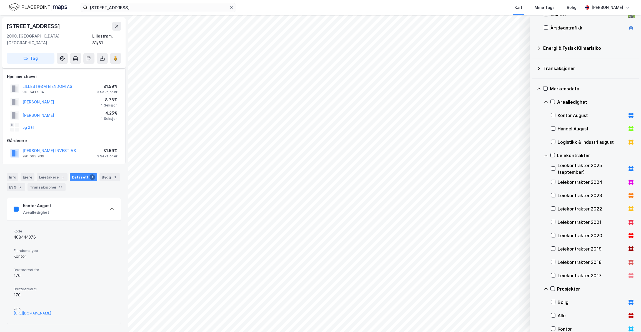
click at [546, 102] on icon at bounding box center [546, 102] width 4 height 4
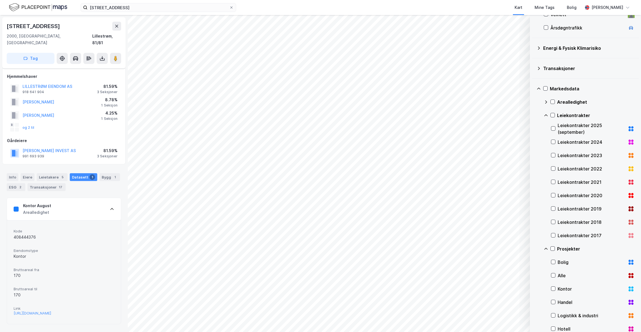
click at [547, 114] on icon at bounding box center [546, 115] width 4 height 4
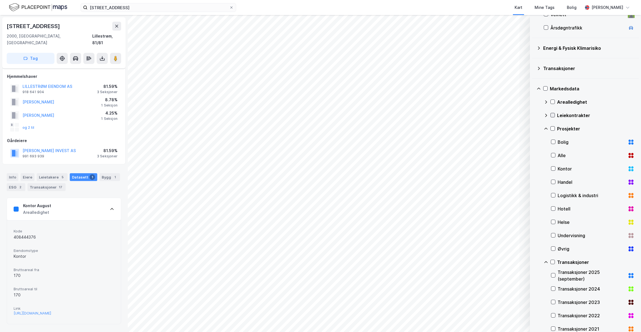
click at [553, 114] on icon at bounding box center [553, 115] width 4 height 4
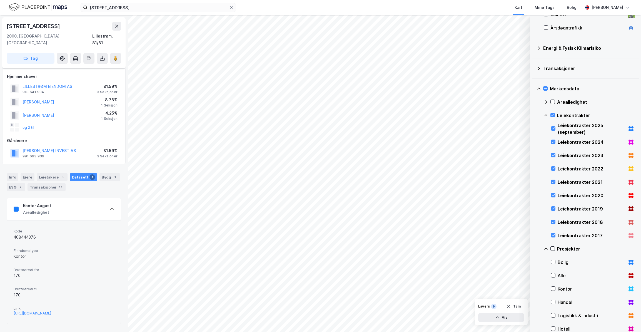
click at [99, 199] on div "Kontor August Arealledighet" at bounding box center [64, 209] width 114 height 22
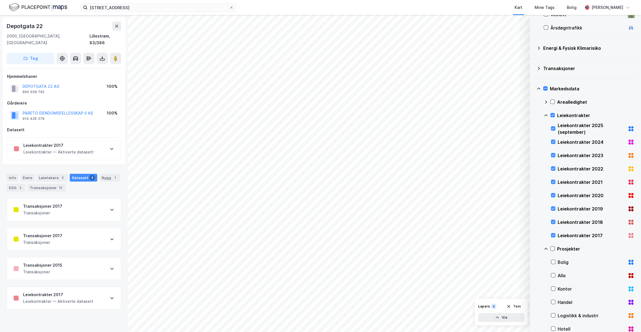
click at [97, 287] on div "Leiekontrakter 2017 Leiekontrakter — Aktiverte datasett" at bounding box center [64, 298] width 114 height 22
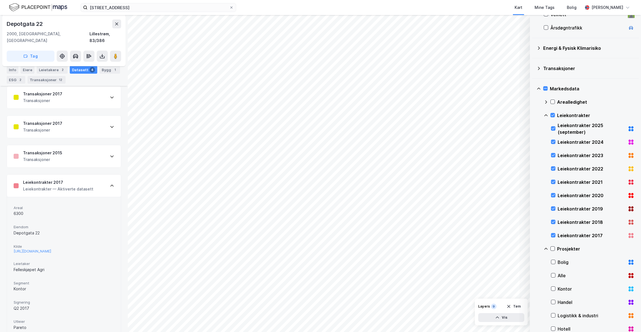
scroll to position [117, 0]
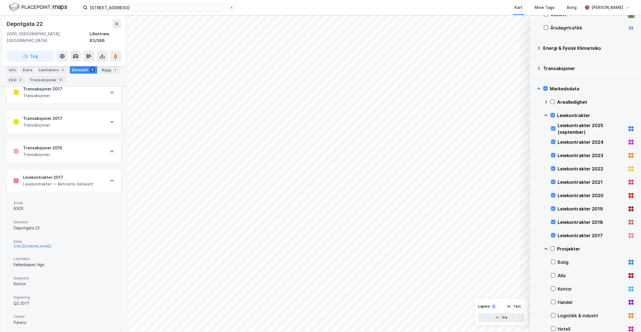
click at [51, 244] on div "[URL][DOMAIN_NAME]" at bounding box center [33, 246] width 38 height 5
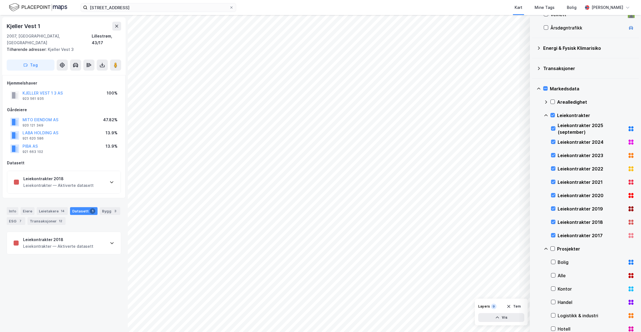
click at [76, 243] on div "Leiekontrakter — Aktiverte datasett" at bounding box center [58, 246] width 70 height 7
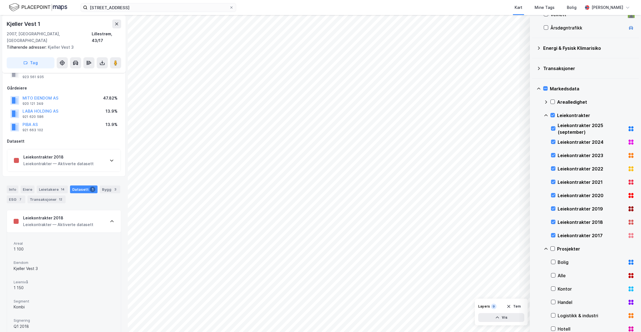
click at [100, 210] on div "Leiekontrakter 2018 Leiekontrakter — Aktiverte datasett" at bounding box center [64, 221] width 114 height 22
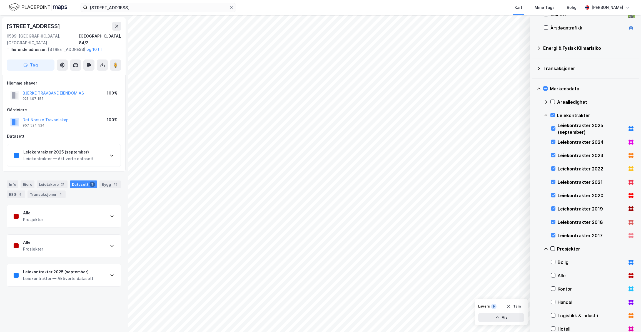
click at [101, 274] on div "Leiekontrakter 2025 (september) Leiekontrakter — Aktiverte datasett" at bounding box center [64, 275] width 114 height 22
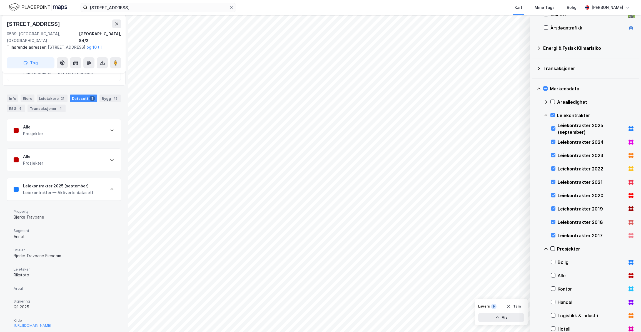
scroll to position [95, 0]
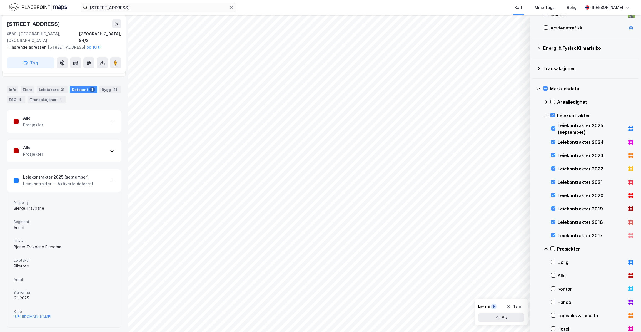
drag, startPoint x: 92, startPoint y: 172, endPoint x: 117, endPoint y: 190, distance: 31.0
click at [92, 173] on div "Leiekontrakter 2025 (september) Leiekontrakter — Aktiverte datasett" at bounding box center [64, 180] width 114 height 22
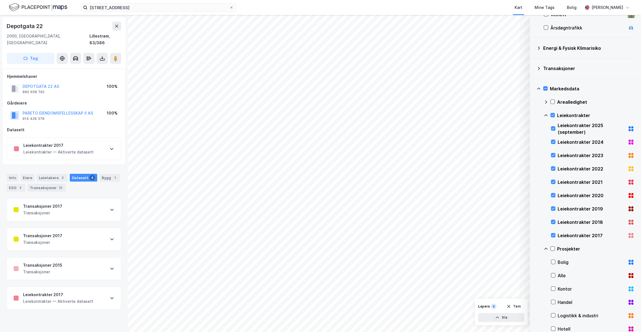
click at [94, 287] on div "Leiekontrakter 2017 Leiekontrakter — Aktiverte datasett" at bounding box center [64, 298] width 114 height 22
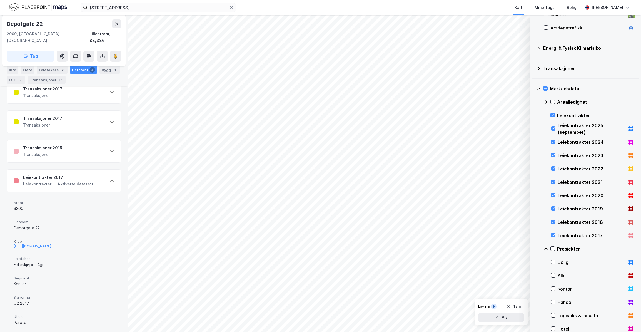
click at [90, 181] on div "Leiekontrakter — Aktiverte datasett" at bounding box center [58, 184] width 70 height 7
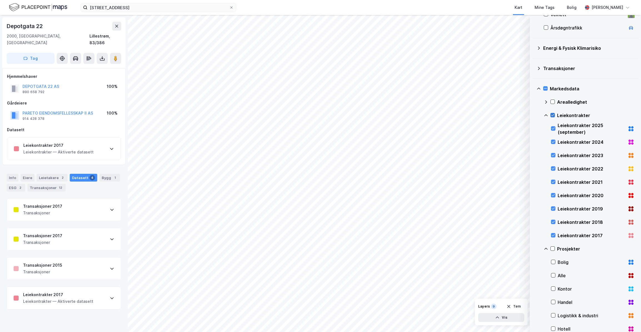
click at [552, 114] on icon at bounding box center [553, 115] width 4 height 4
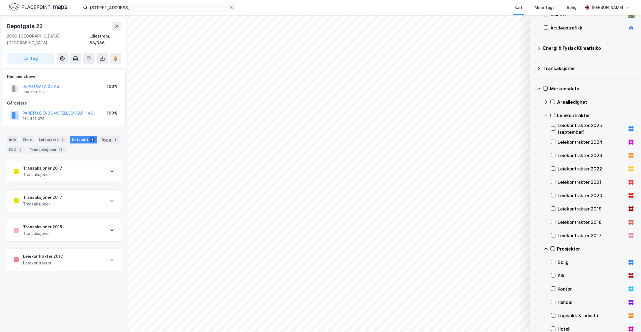
click at [548, 115] on icon at bounding box center [546, 115] width 4 height 4
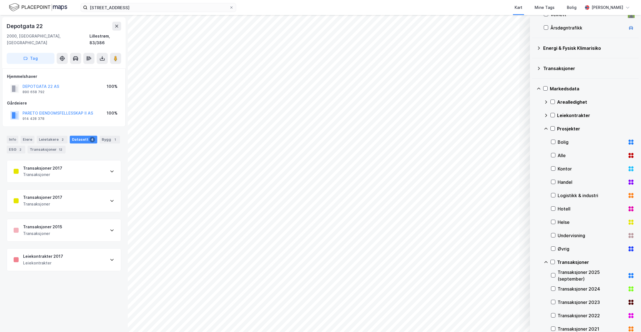
click at [545, 128] on icon at bounding box center [546, 128] width 4 height 4
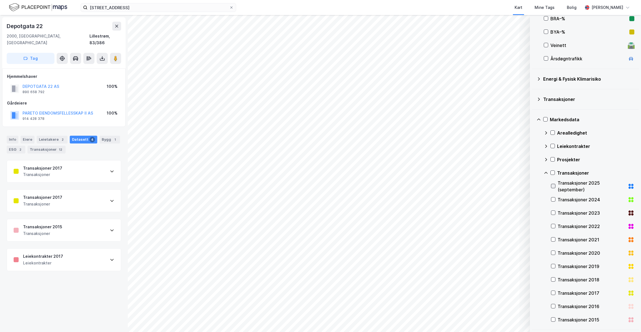
click at [554, 185] on icon at bounding box center [554, 186] width 4 height 4
click at [553, 199] on icon at bounding box center [554, 199] width 4 height 4
click at [552, 213] on icon at bounding box center [554, 213] width 4 height 4
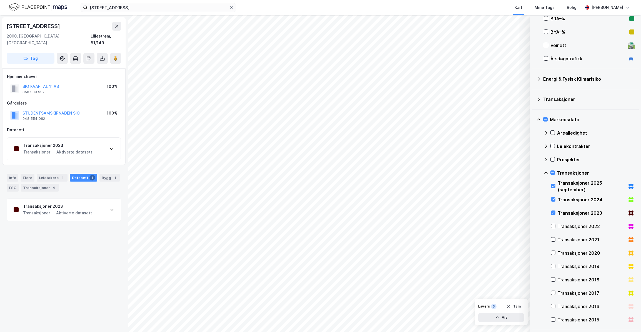
click at [93, 198] on div "Transaksjoner 2023 Transaksjoner — Aktiverte datasett" at bounding box center [64, 209] width 114 height 22
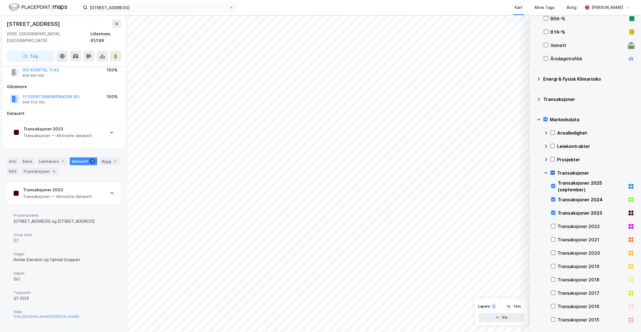
click at [554, 171] on icon at bounding box center [553, 173] width 4 height 4
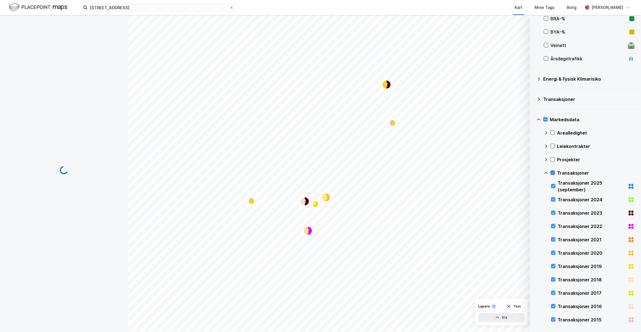
scroll to position [0, 0]
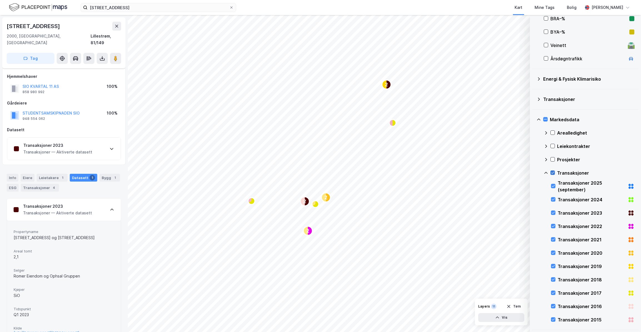
click at [555, 172] on div at bounding box center [553, 172] width 4 height 4
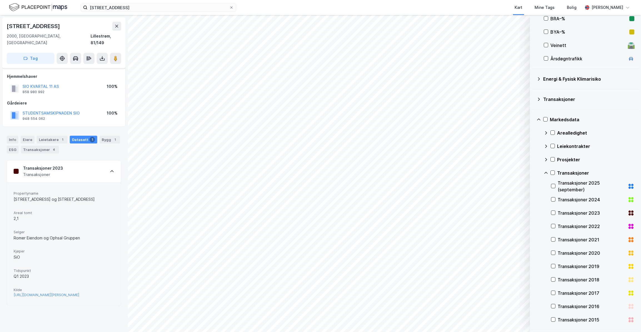
click at [548, 172] on icon at bounding box center [546, 173] width 4 height 4
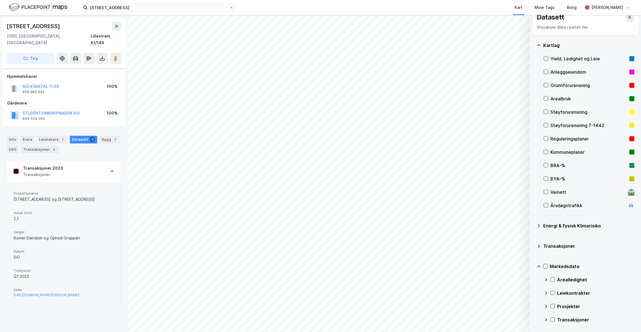
click at [539, 247] on icon at bounding box center [539, 245] width 2 height 3
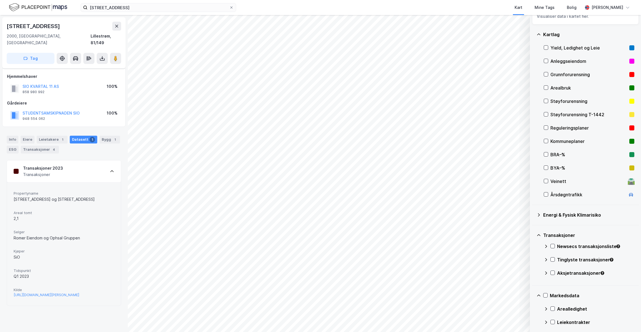
scroll to position [21, 0]
click at [546, 244] on icon at bounding box center [546, 245] width 2 height 3
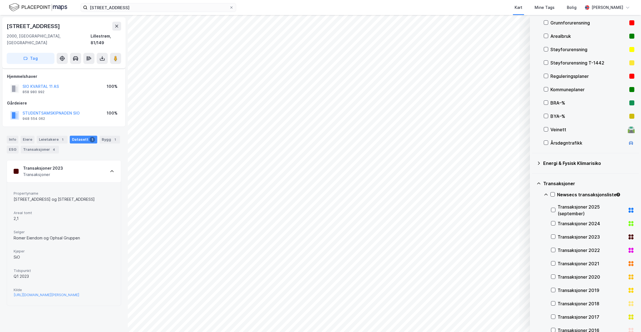
scroll to position [112, 0]
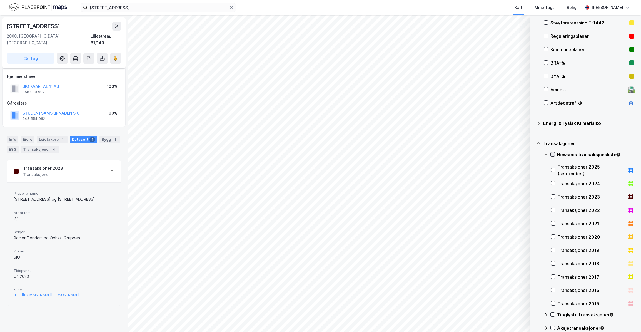
click at [553, 154] on icon at bounding box center [553, 154] width 4 height 4
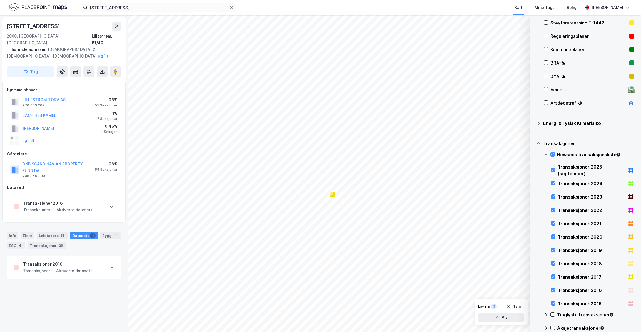
click at [69, 267] on div "Transaksjoner — Aktiverte datasett" at bounding box center [57, 270] width 69 height 7
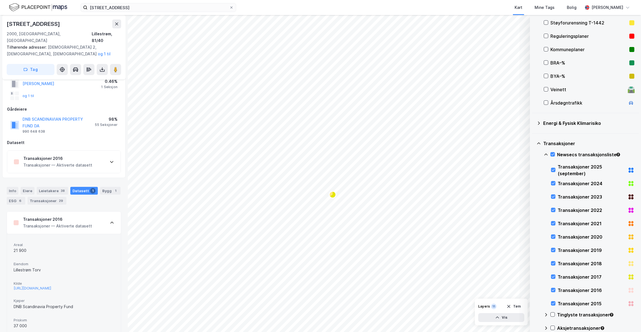
scroll to position [46, 0]
click at [84, 222] on div "Transaksjoner — Aktiverte datasett" at bounding box center [57, 225] width 69 height 7
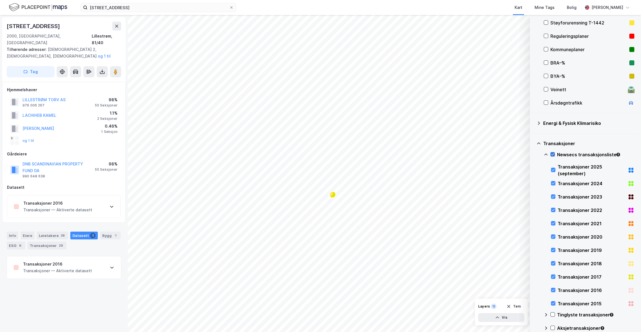
click at [555, 154] on div at bounding box center [553, 154] width 4 height 4
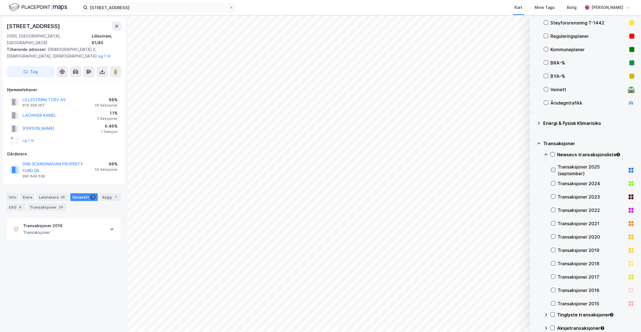
click at [554, 171] on icon at bounding box center [554, 170] width 4 height 4
click at [554, 182] on icon at bounding box center [554, 183] width 4 height 4
click at [552, 199] on div "Transaksjoner 2023" at bounding box center [592, 196] width 83 height 13
click at [552, 210] on icon at bounding box center [554, 210] width 4 height 4
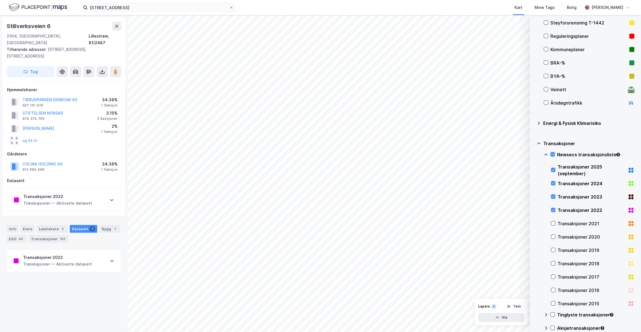
click at [83, 261] on div "Transkajsoner — Aktiverte datasett" at bounding box center [57, 264] width 69 height 7
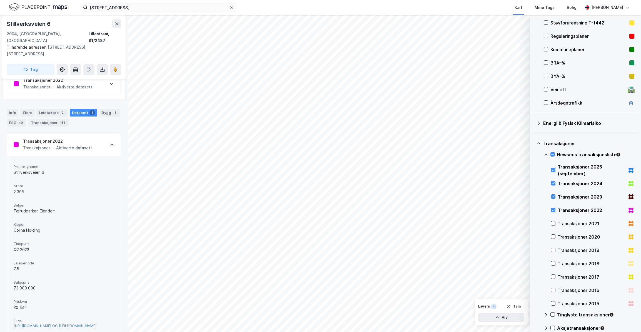
click at [62, 323] on div "[URL][DOMAIN_NAME] OG [URL][DOMAIN_NAME]" at bounding box center [55, 325] width 83 height 5
click at [554, 154] on icon at bounding box center [553, 154] width 3 height 0
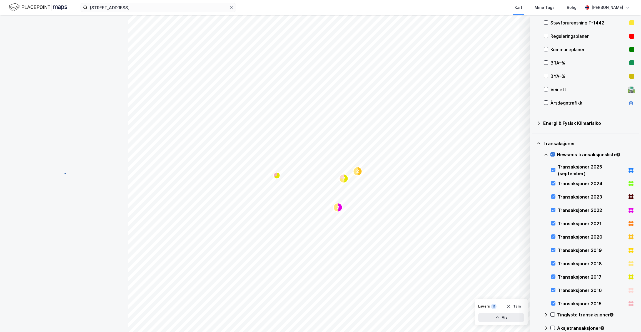
scroll to position [0, 0]
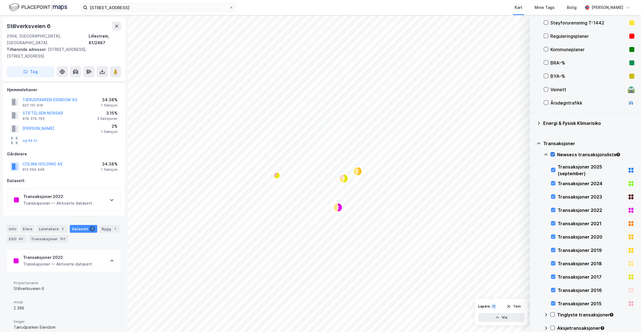
click at [554, 154] on icon at bounding box center [553, 154] width 4 height 4
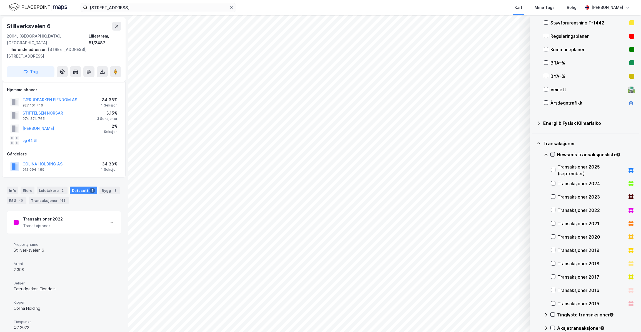
click at [554, 154] on icon at bounding box center [553, 154] width 4 height 4
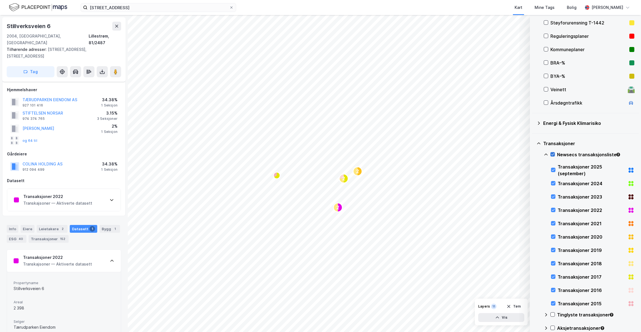
click at [554, 154] on icon at bounding box center [553, 154] width 4 height 4
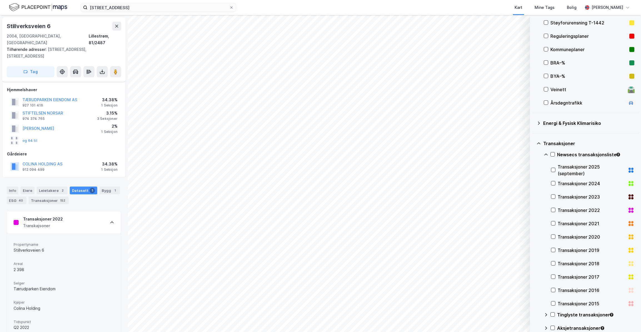
click at [545, 152] on icon at bounding box center [546, 154] width 4 height 4
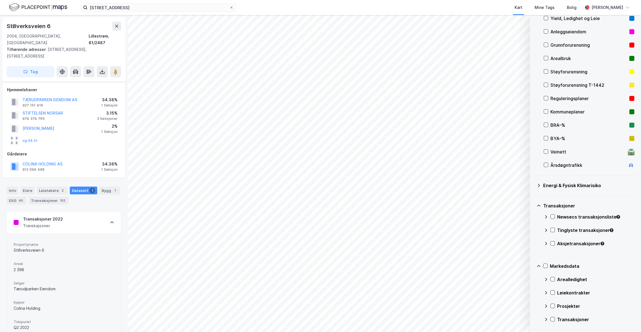
scroll to position [49, 0]
click at [541, 183] on div "Energi & Fysisk Klimarisiko" at bounding box center [586, 185] width 98 height 13
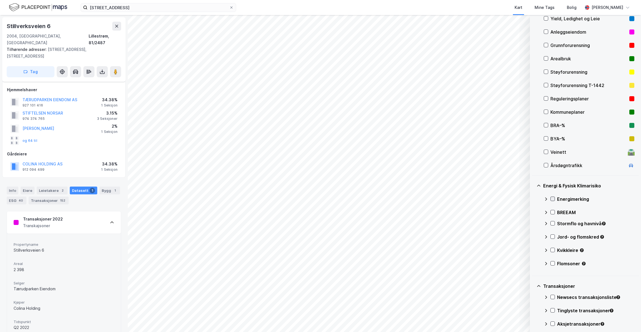
click at [554, 198] on icon at bounding box center [553, 199] width 3 height 2
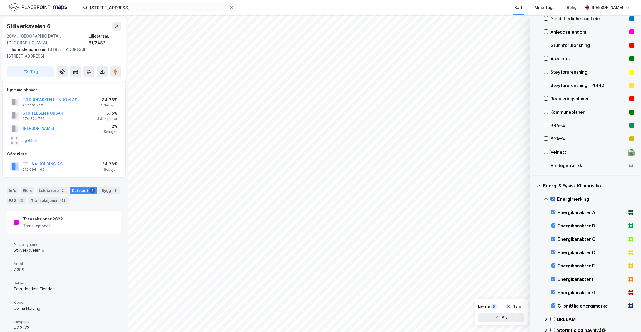
click at [554, 199] on icon at bounding box center [553, 199] width 4 height 4
click at [554, 210] on icon at bounding box center [554, 212] width 4 height 4
click at [554, 225] on icon at bounding box center [554, 226] width 4 height 4
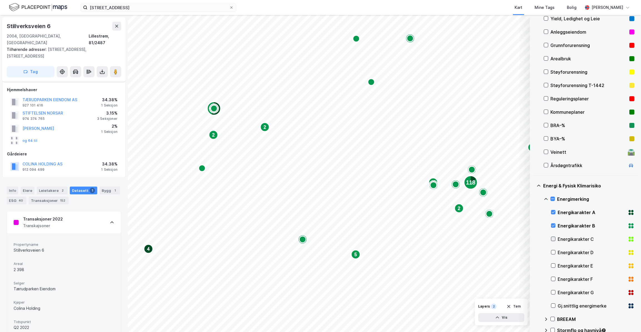
click at [553, 239] on icon at bounding box center [554, 239] width 4 height 4
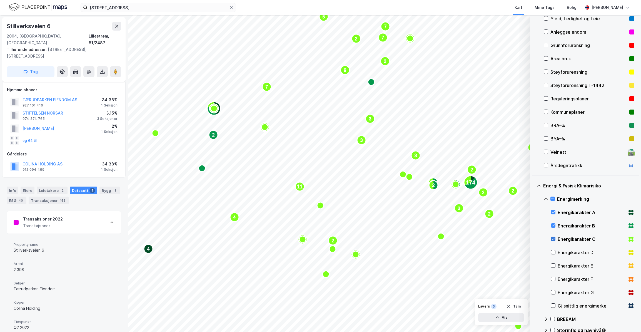
click at [553, 239] on icon at bounding box center [554, 239] width 4 height 4
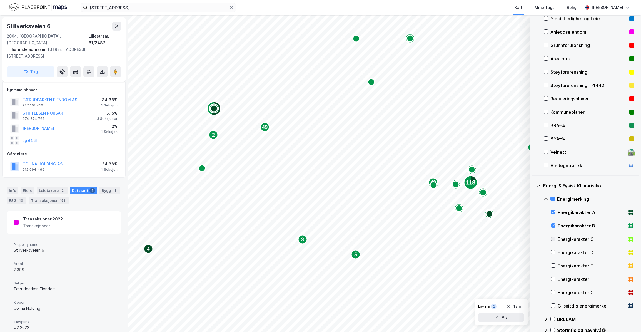
click at [553, 239] on icon at bounding box center [554, 239] width 4 height 4
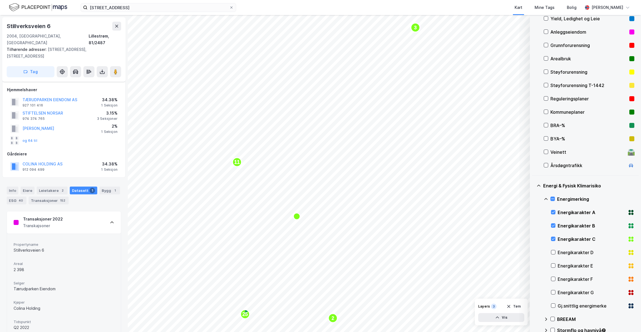
click at [297, 218] on icon "Map marker" at bounding box center [297, 216] width 7 height 7
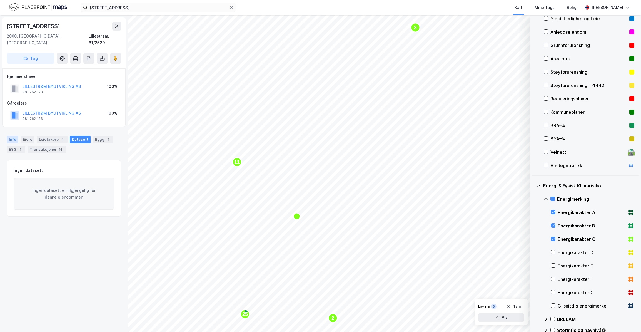
click at [14, 136] on div "Info" at bounding box center [13, 140] width 12 height 8
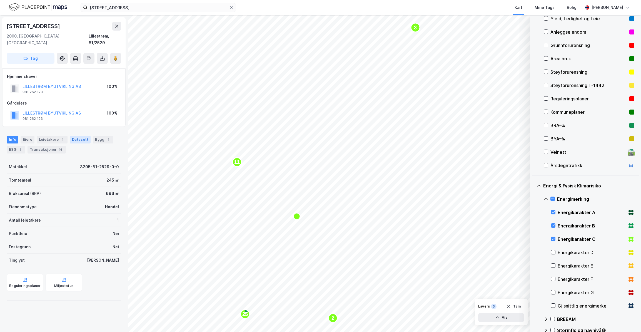
click at [81, 136] on div "Datasett" at bounding box center [80, 140] width 21 height 8
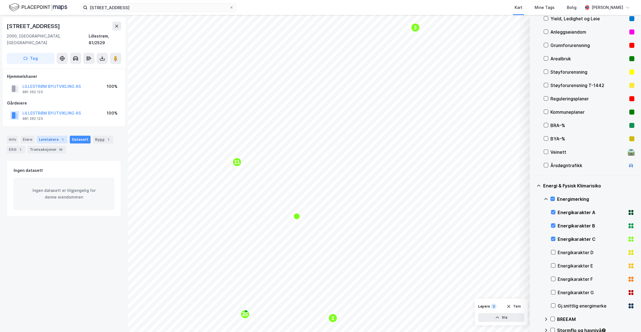
click at [54, 136] on div "Leietakere 1" at bounding box center [52, 140] width 31 height 8
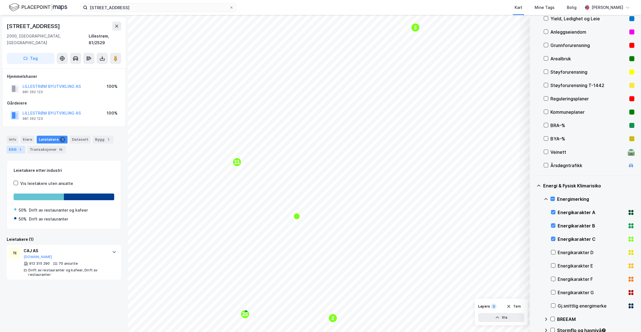
click at [19, 147] on div "1" at bounding box center [21, 150] width 6 height 6
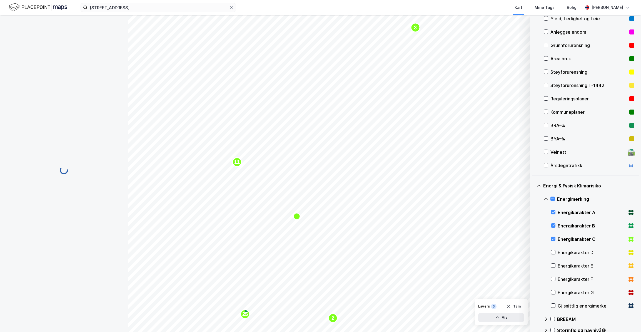
scroll to position [43, 0]
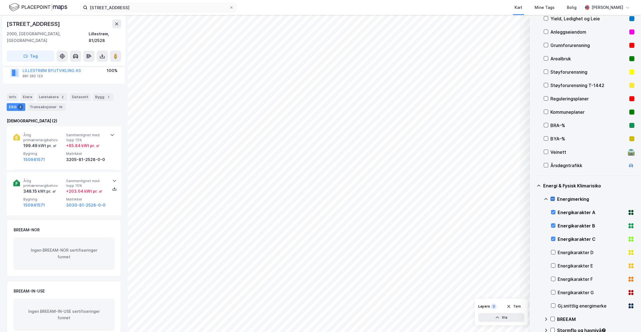
click at [554, 199] on icon at bounding box center [553, 199] width 3 height 0
click at [554, 199] on icon at bounding box center [553, 199] width 4 height 4
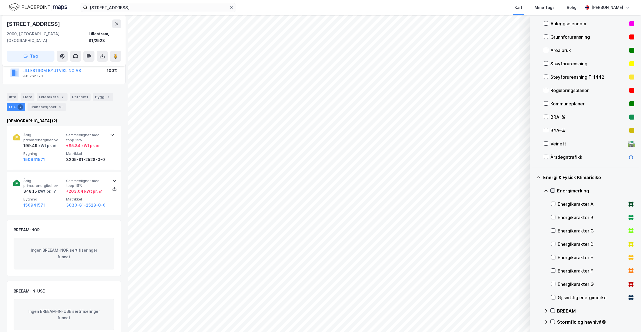
scroll to position [113, 0]
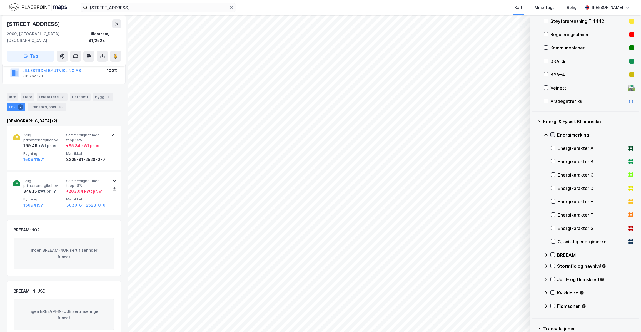
click at [553, 134] on icon at bounding box center [553, 135] width 4 height 4
click at [552, 160] on icon at bounding box center [554, 161] width 4 height 4
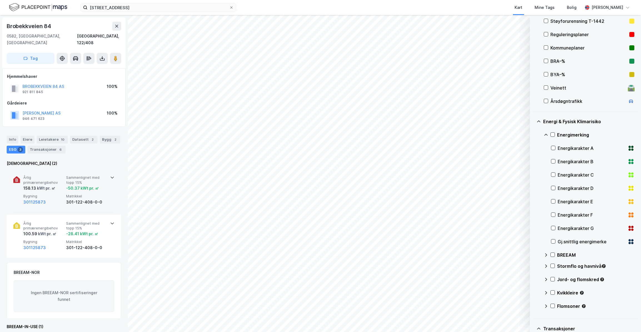
click at [77, 185] on div "-50.37 kWt pr. ㎡" at bounding box center [82, 188] width 33 height 7
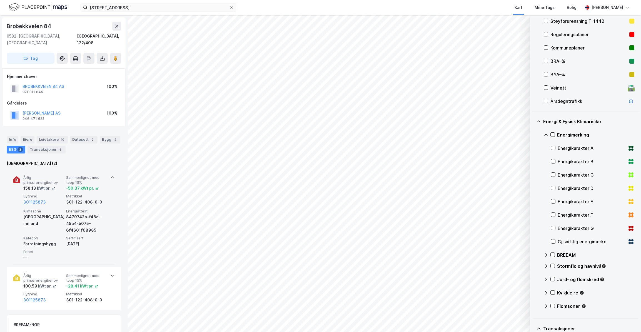
click at [78, 175] on span "Sammenlignet med topp 15%" at bounding box center [86, 180] width 41 height 10
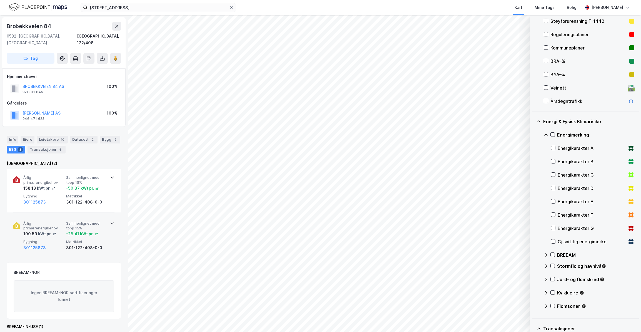
click at [77, 230] on div "-28.41 kWt pr. ㎡" at bounding box center [82, 233] width 32 height 7
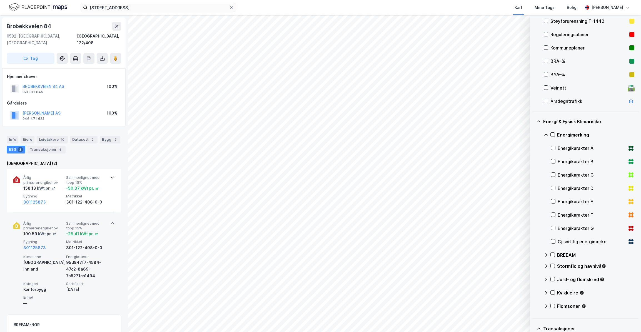
click at [77, 230] on div "-28.41 kWt pr. ㎡" at bounding box center [82, 233] width 32 height 7
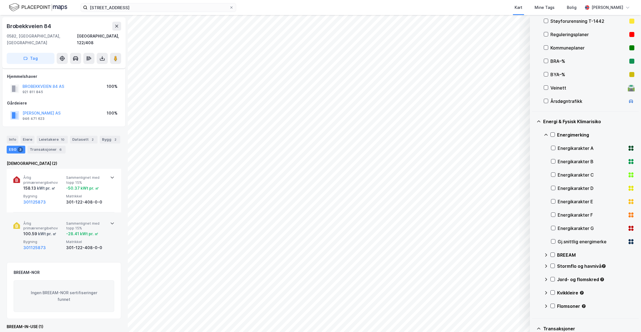
scroll to position [17, 0]
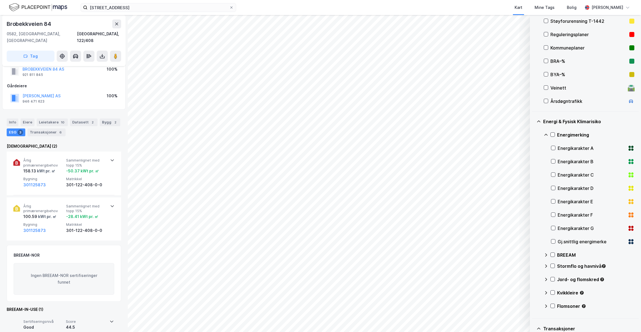
click at [96, 319] on span "Score" at bounding box center [86, 321] width 40 height 5
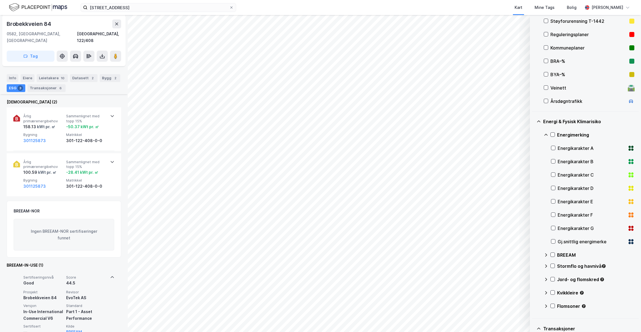
click at [89, 271] on div "Sertifiseringsnivå Good Score 44.5 Prosjekt Brobekkveien 84 Revisor EvoTek AS V…" at bounding box center [63, 305] width 101 height 68
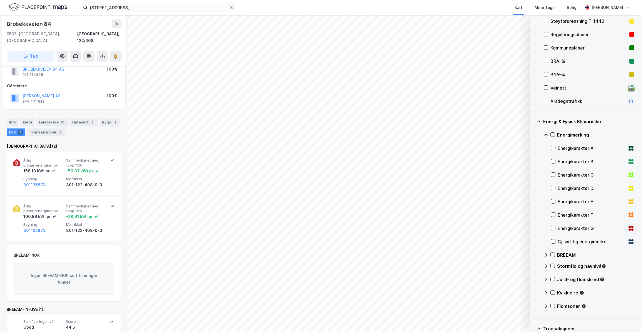
click at [113, 120] on div "2" at bounding box center [116, 123] width 6 height 6
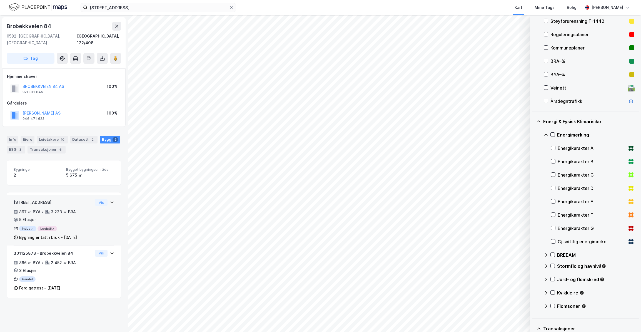
click at [83, 199] on div "80950500 - Brobekkveien 84 897 ㎡ BYA • 3 223 ㎡ BRA • 5 Etasjer Industri Logisti…" at bounding box center [53, 220] width 79 height 42
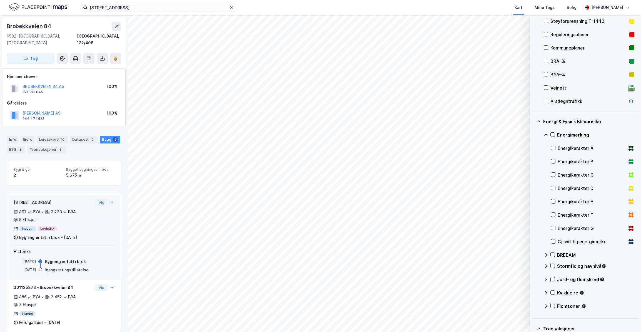
click at [83, 199] on div "80950500 - Brobekkveien 84 897 ㎡ BYA • 3 223 ㎡ BRA • 5 Etasjer Industri Logisti…" at bounding box center [53, 220] width 79 height 42
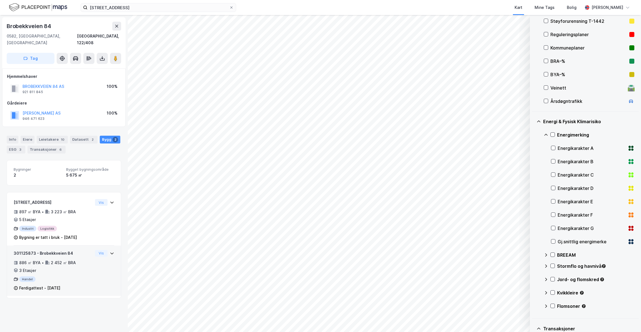
click at [73, 259] on div "2 452 ㎡ BRA" at bounding box center [63, 262] width 25 height 7
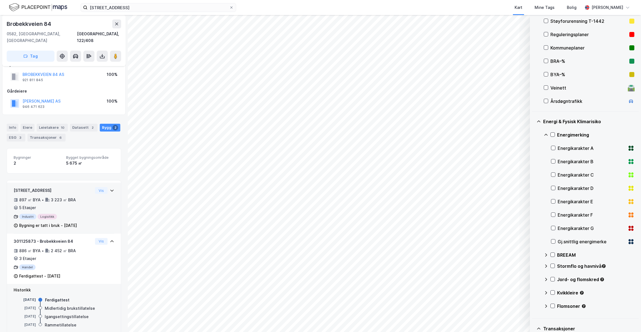
click at [83, 197] on div "897 ㎡ BYA • 3 223 ㎡ BRA • 5 Etasjer" at bounding box center [53, 204] width 79 height 14
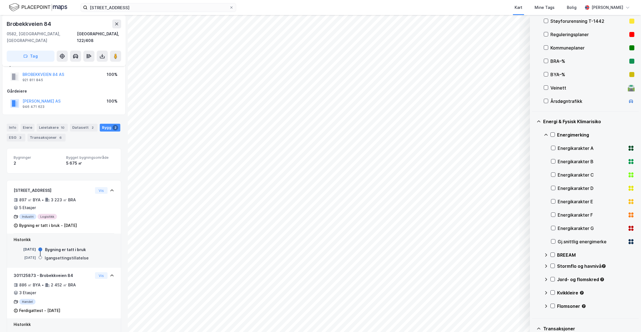
scroll to position [22, 0]
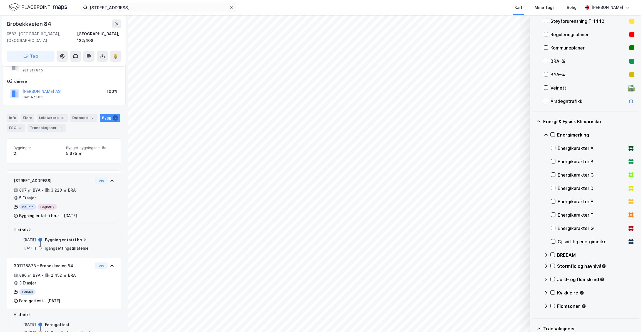
click at [80, 187] on div "897 ㎡ BYA • 3 223 ㎡ BRA • 5 Etasjer" at bounding box center [53, 194] width 79 height 14
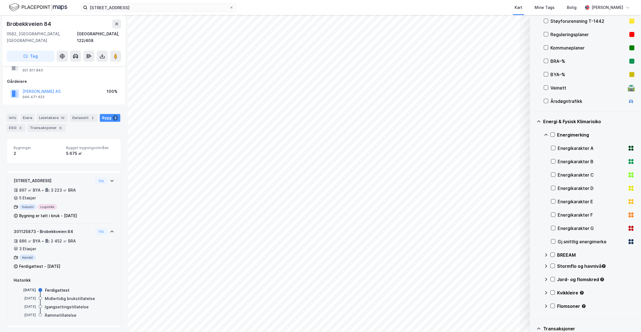
scroll to position [12, 0]
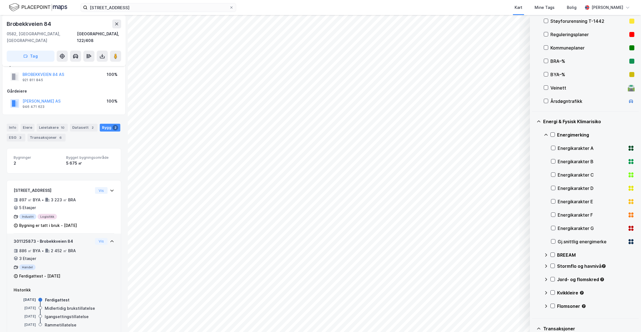
click at [73, 247] on div "2 452 ㎡ BRA" at bounding box center [63, 250] width 25 height 7
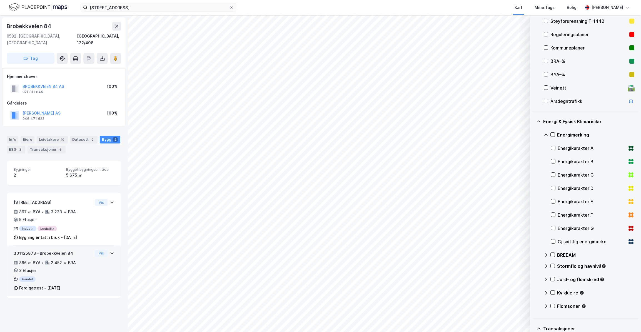
scroll to position [0, 0]
click at [58, 147] on div "6" at bounding box center [61, 150] width 6 height 6
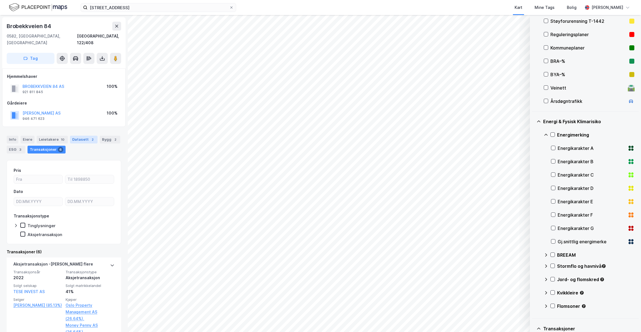
click at [78, 136] on div "Datasett 2" at bounding box center [84, 140] width 28 height 8
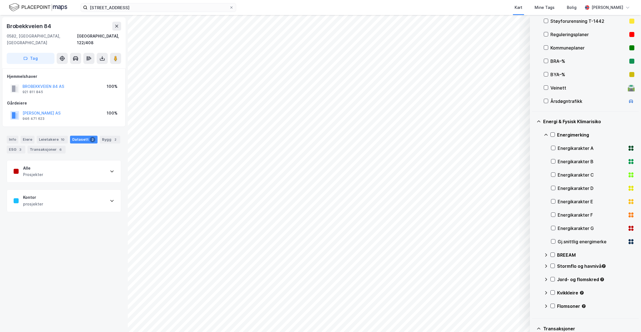
click at [80, 164] on div "Alle Prosjekter" at bounding box center [64, 171] width 114 height 22
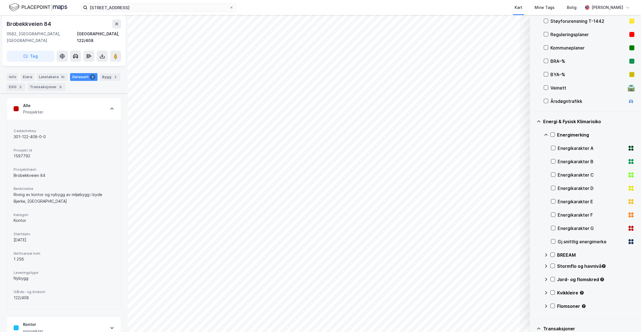
scroll to position [63, 0]
click at [94, 99] on div "Alle Prosjekter" at bounding box center [64, 108] width 114 height 22
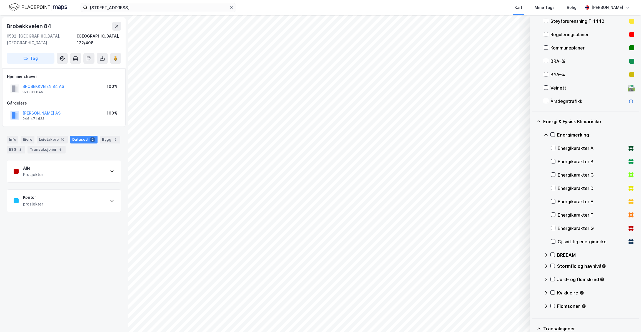
scroll to position [0, 0]
click at [84, 190] on div "Kontor prosjekter" at bounding box center [64, 201] width 114 height 22
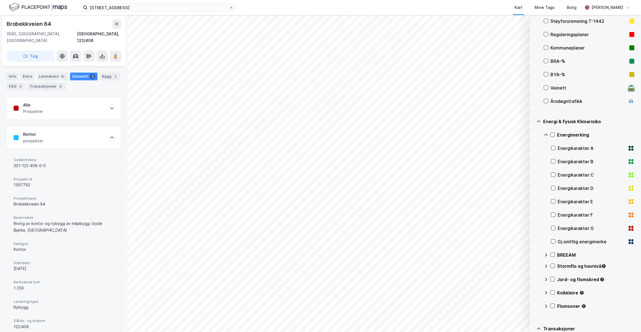
scroll to position [21, 0]
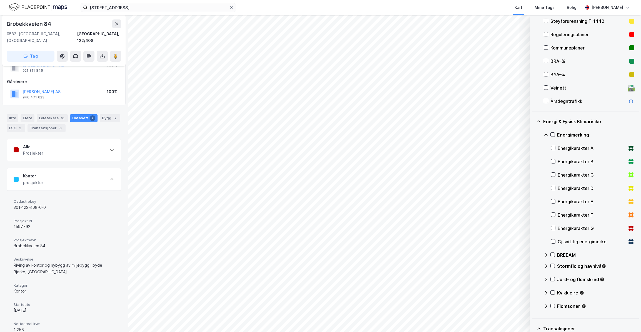
click at [92, 169] on div "Kontor prosjekter" at bounding box center [64, 179] width 114 height 22
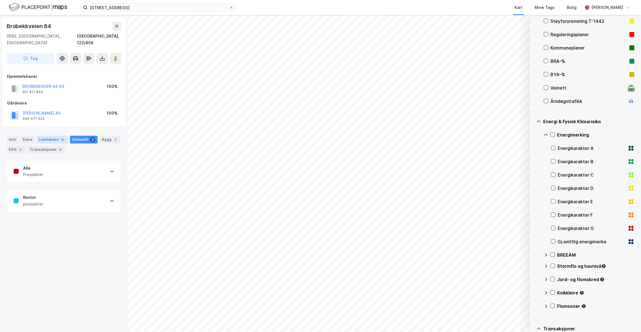
click at [54, 136] on div "Leietakere 10" at bounding box center [52, 140] width 31 height 8
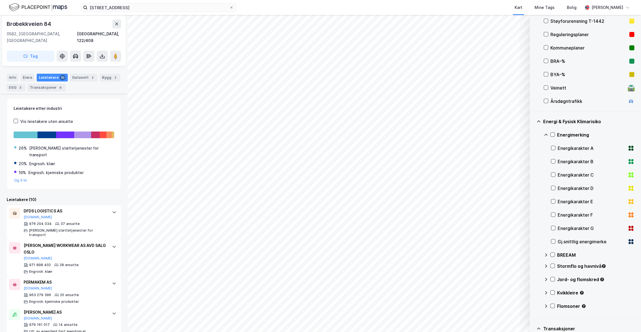
scroll to position [226, 0]
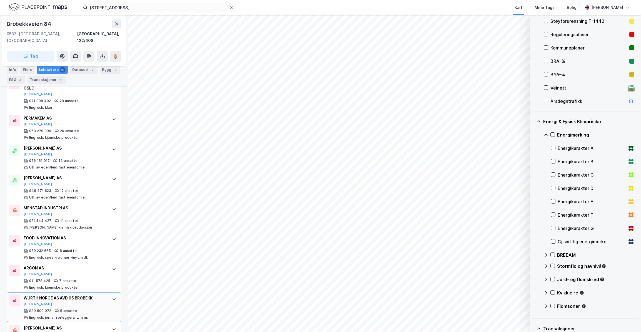
click at [69, 295] on div "WÜRTH NORGE AS AVD 05 [PERSON_NAME][DOMAIN_NAME]" at bounding box center [65, 301] width 83 height 12
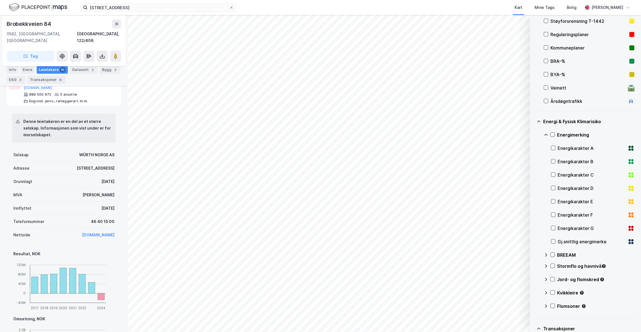
scroll to position [248, 0]
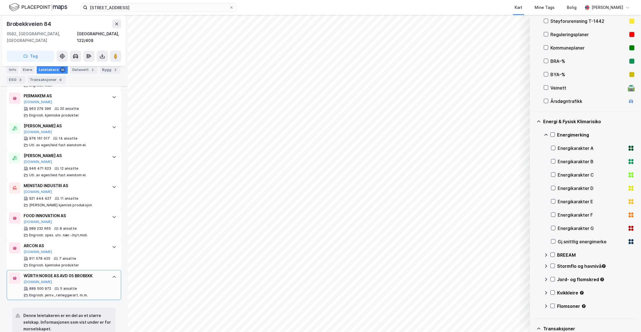
click at [110, 272] on div at bounding box center [114, 276] width 9 height 9
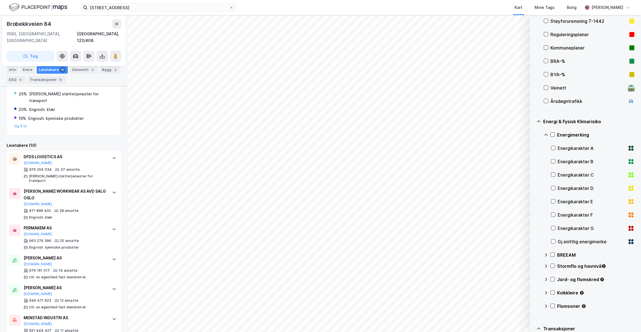
scroll to position [0, 0]
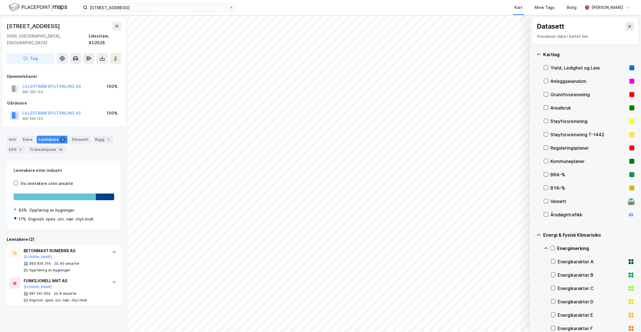
click at [541, 53] on div "Kartlag" at bounding box center [586, 54] width 98 height 13
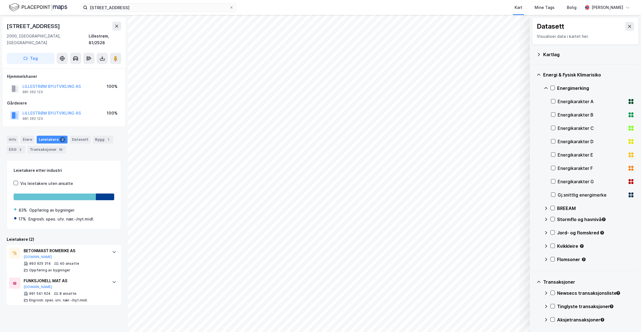
click at [542, 75] on div "Energi & Fysisk Klimarisiko" at bounding box center [586, 74] width 98 height 13
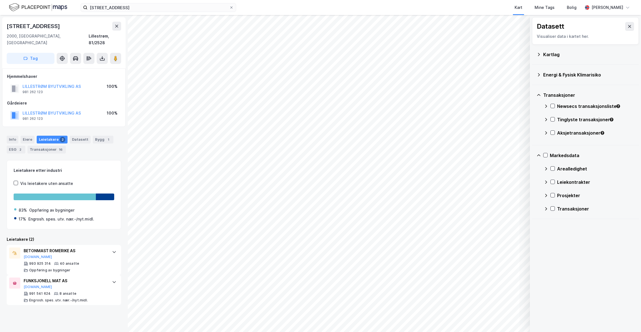
click at [542, 99] on div "Transaksjoner" at bounding box center [586, 94] width 98 height 13
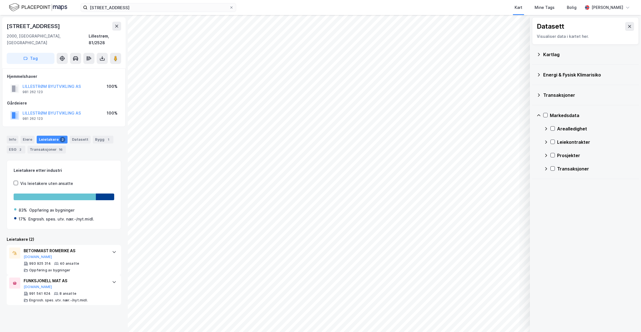
click at [543, 112] on div "Markedsdata" at bounding box center [586, 115] width 98 height 13
click at [629, 29] on button at bounding box center [629, 26] width 9 height 9
